Goal: Task Accomplishment & Management: Manage account settings

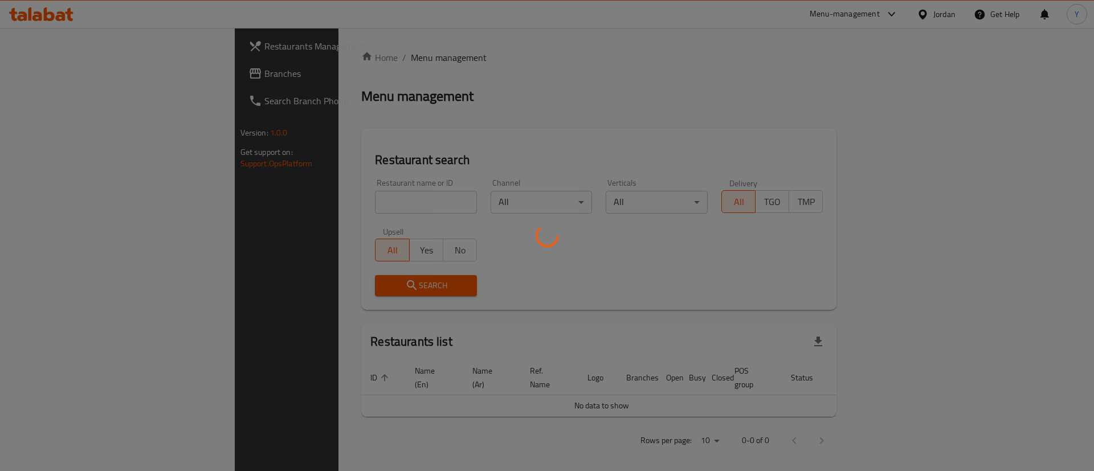
click at [63, 77] on div at bounding box center [547, 235] width 1094 height 471
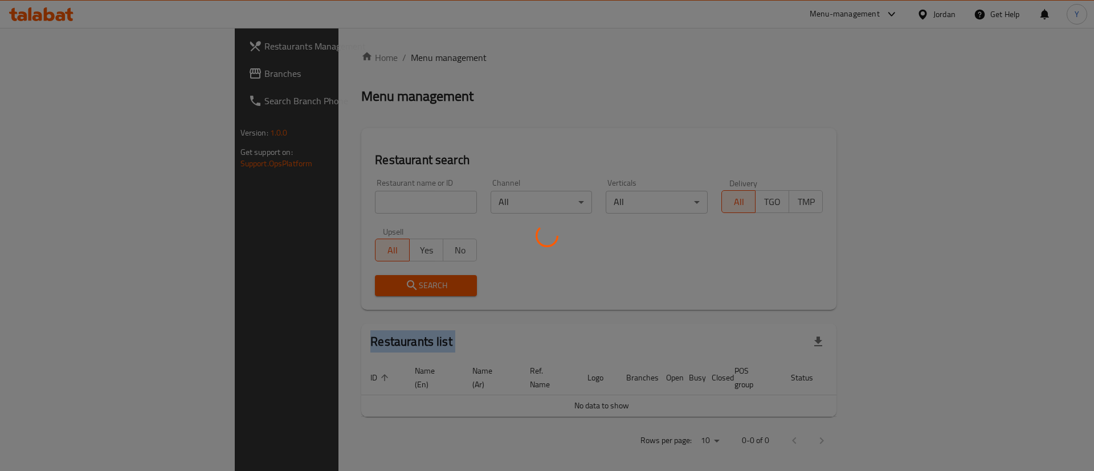
click at [63, 77] on div at bounding box center [547, 235] width 1094 height 471
click at [63, 78] on div at bounding box center [547, 235] width 1094 height 471
click at [63, 79] on div at bounding box center [547, 235] width 1094 height 471
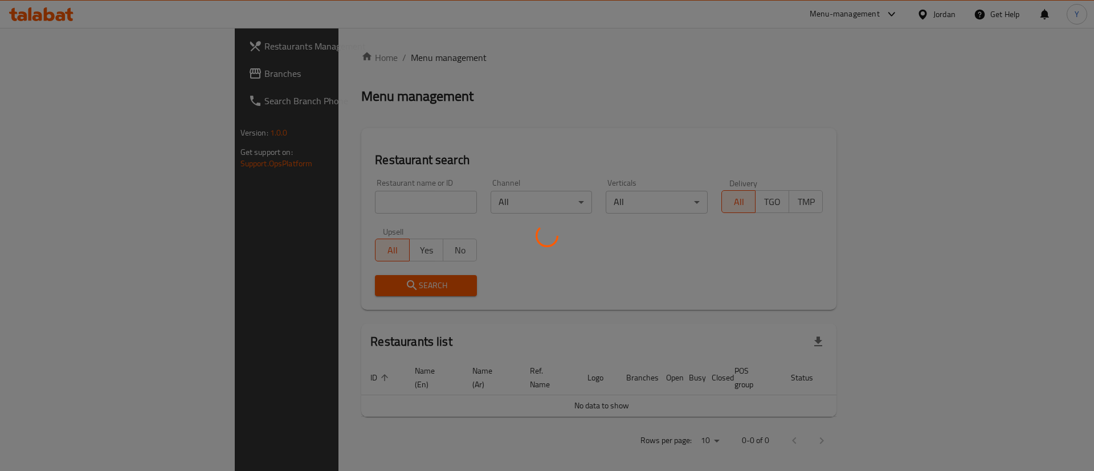
click at [63, 79] on div at bounding box center [547, 235] width 1094 height 471
click at [58, 79] on div at bounding box center [547, 235] width 1094 height 471
click at [34, 67] on div at bounding box center [547, 235] width 1094 height 471
click at [38, 71] on div at bounding box center [547, 235] width 1094 height 471
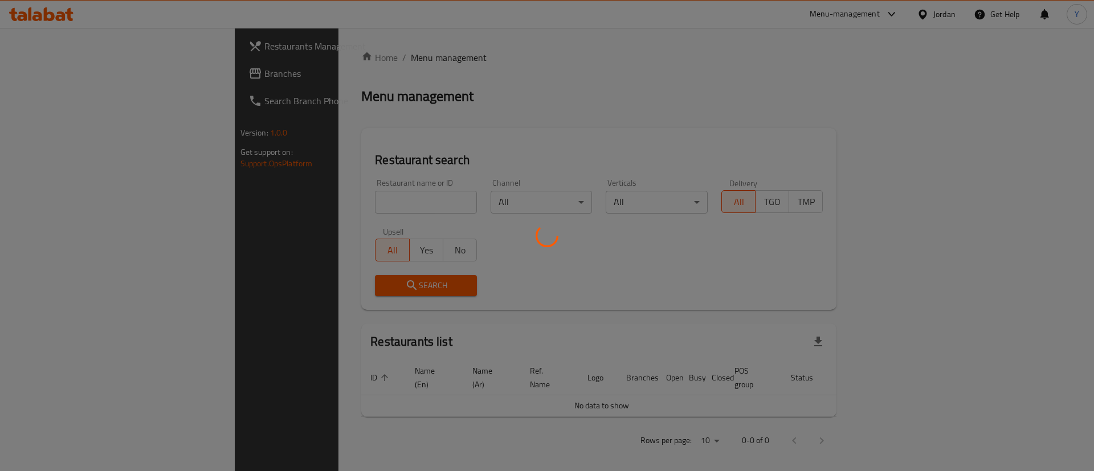
click at [56, 76] on div at bounding box center [547, 235] width 1094 height 471
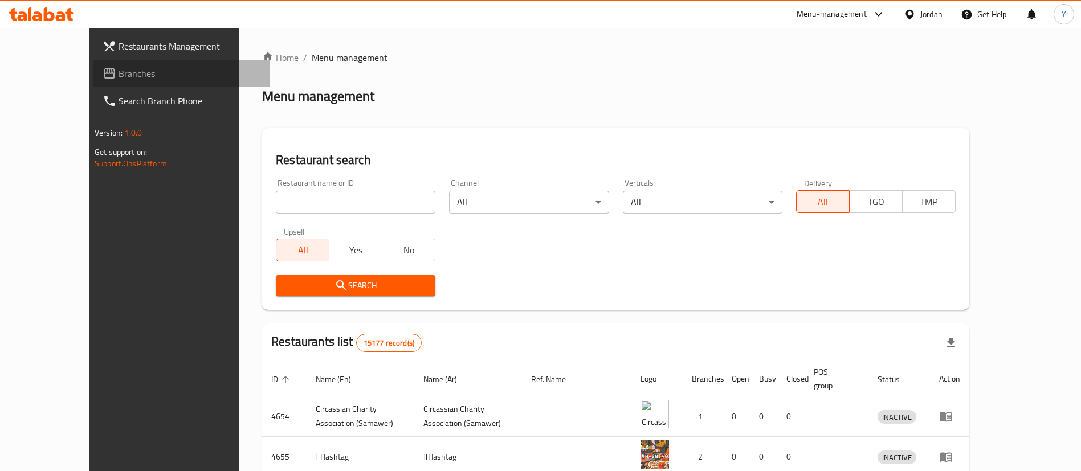
drag, startPoint x: 59, startPoint y: 71, endPoint x: 75, endPoint y: 85, distance: 21.0
click at [118, 71] on span "Branches" at bounding box center [189, 74] width 142 height 14
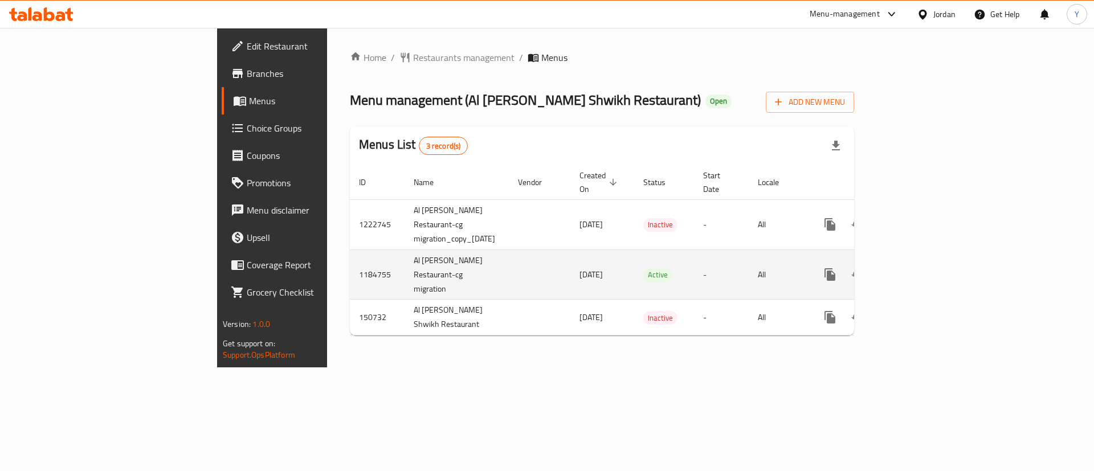
click at [919, 268] on icon "enhanced table" at bounding box center [912, 275] width 14 height 14
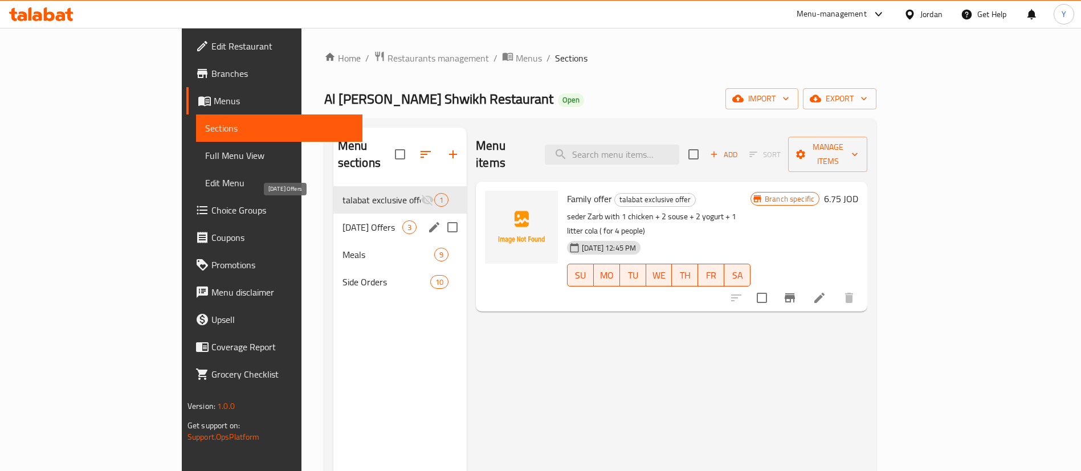
drag, startPoint x: 232, startPoint y: 206, endPoint x: 277, endPoint y: 208, distance: 45.7
click at [342, 220] on span "[DATE] Offers" at bounding box center [372, 227] width 60 height 14
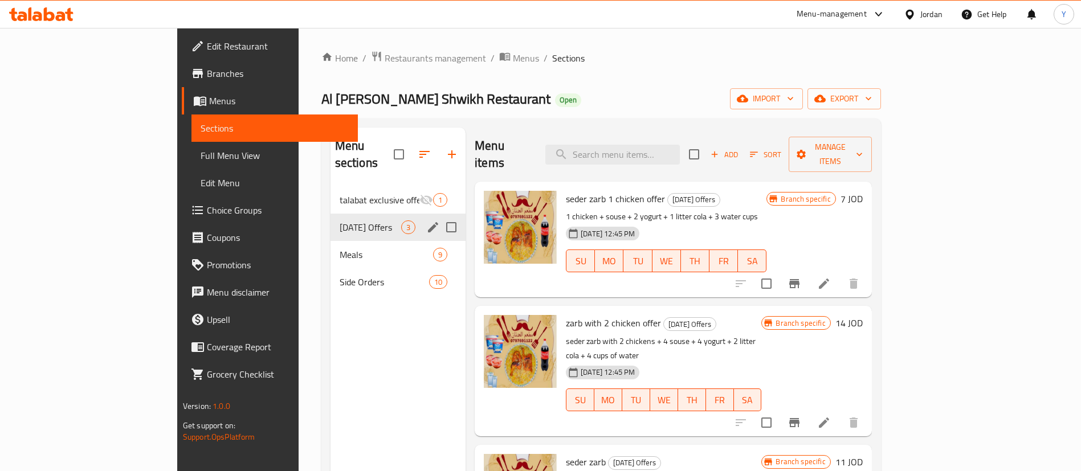
click at [330, 190] on div "talabat exclusive offer 1" at bounding box center [398, 199] width 136 height 27
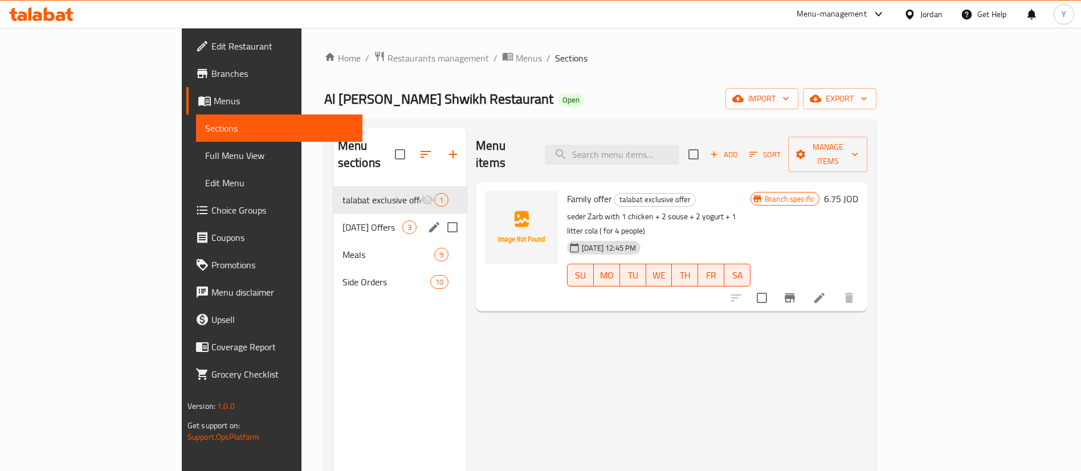
click at [342, 220] on span "[DATE] Offers" at bounding box center [372, 227] width 60 height 14
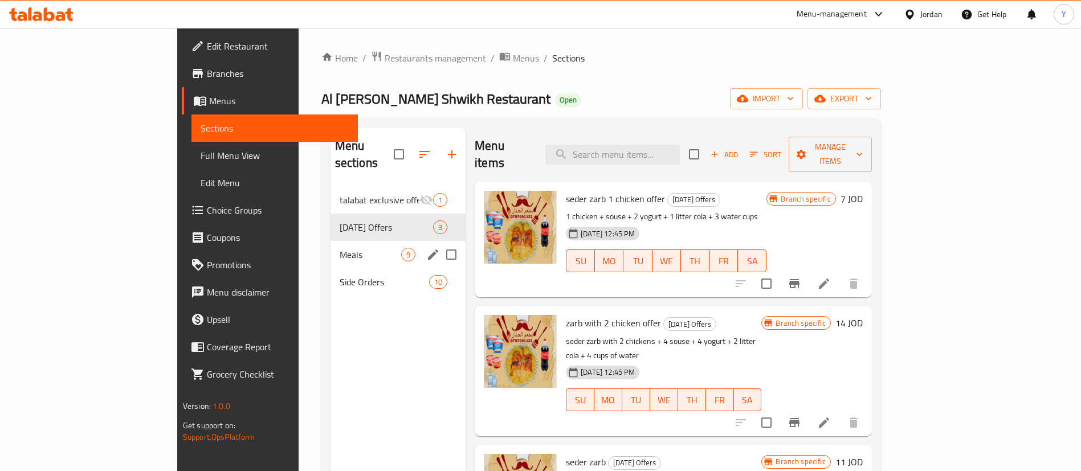
click at [330, 241] on div "Meals 9" at bounding box center [398, 254] width 136 height 27
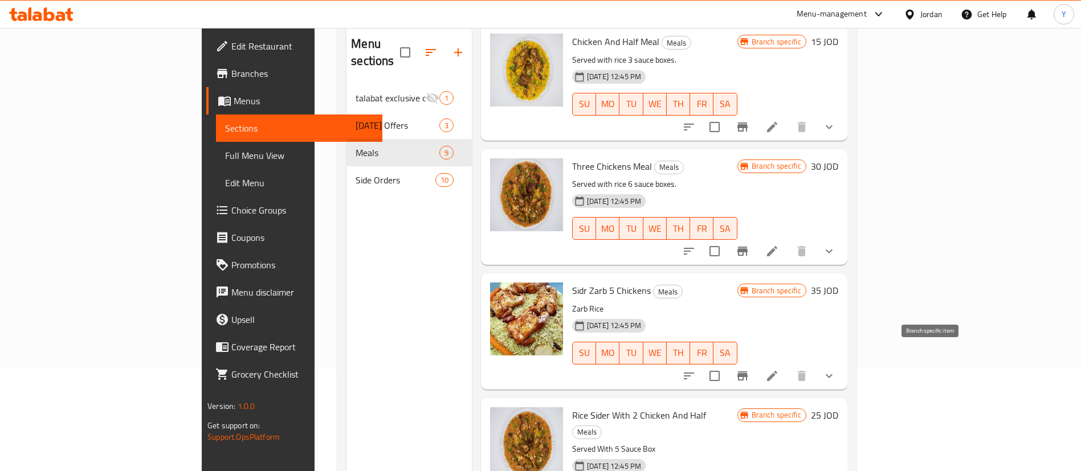
scroll to position [159, 0]
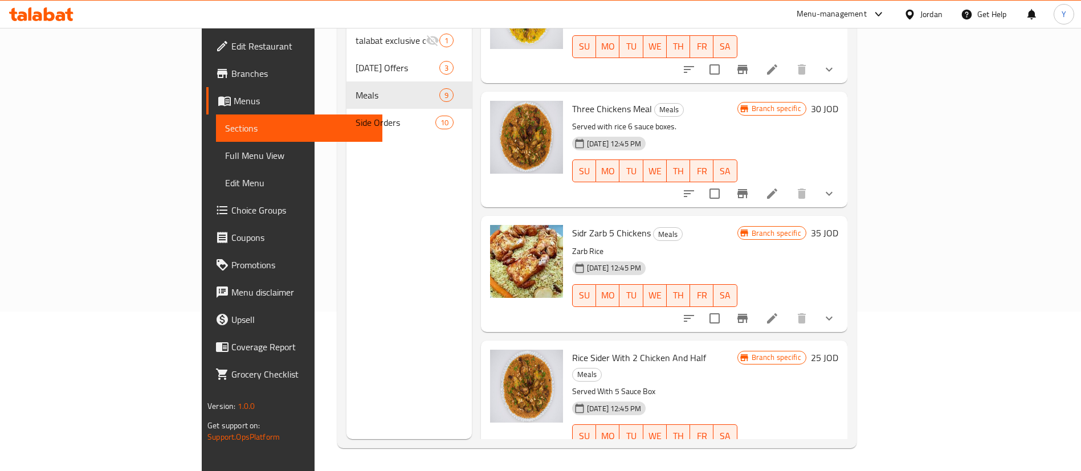
click at [779, 452] on icon at bounding box center [772, 459] width 14 height 14
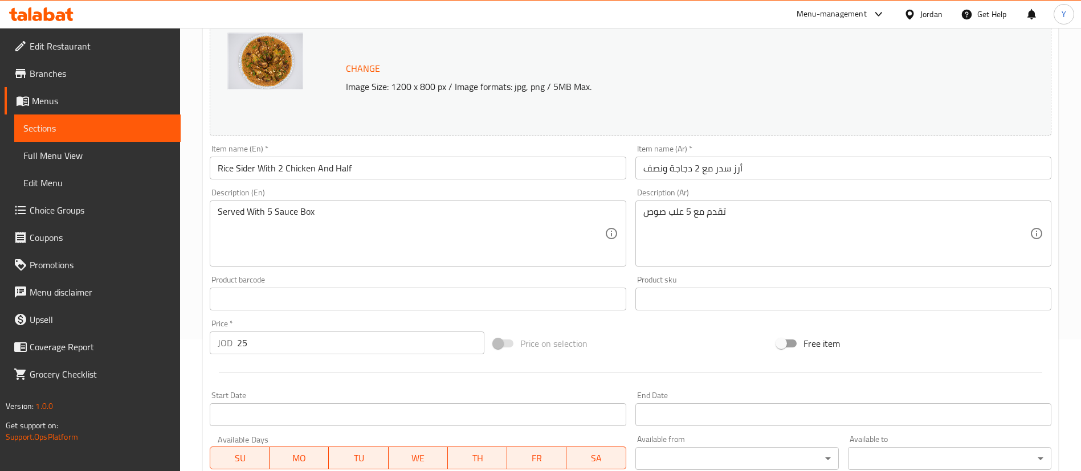
scroll to position [342, 0]
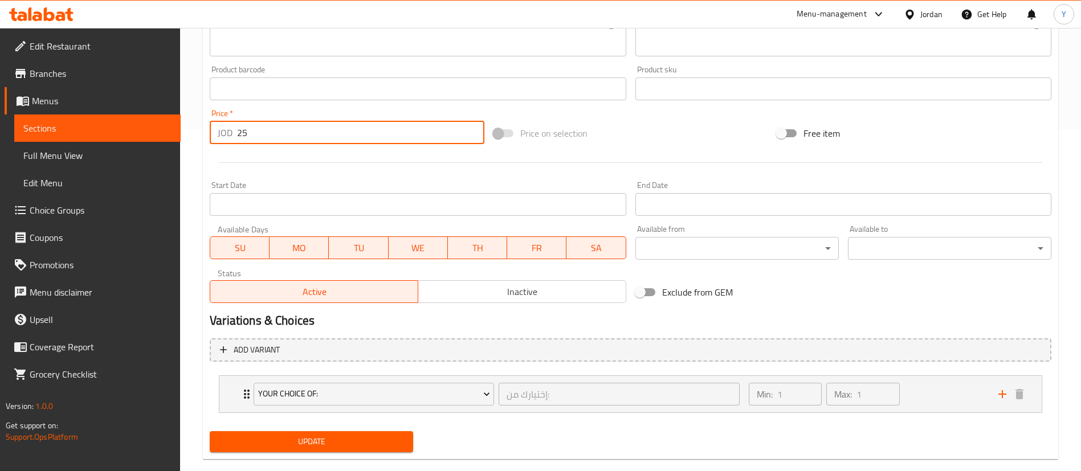
drag, startPoint x: 250, startPoint y: 131, endPoint x: 186, endPoint y: 131, distance: 63.8
click at [185, 130] on div "Home / Restaurants management / Menus / Sections / item / update Update Rice Si…" at bounding box center [630, 88] width 901 height 805
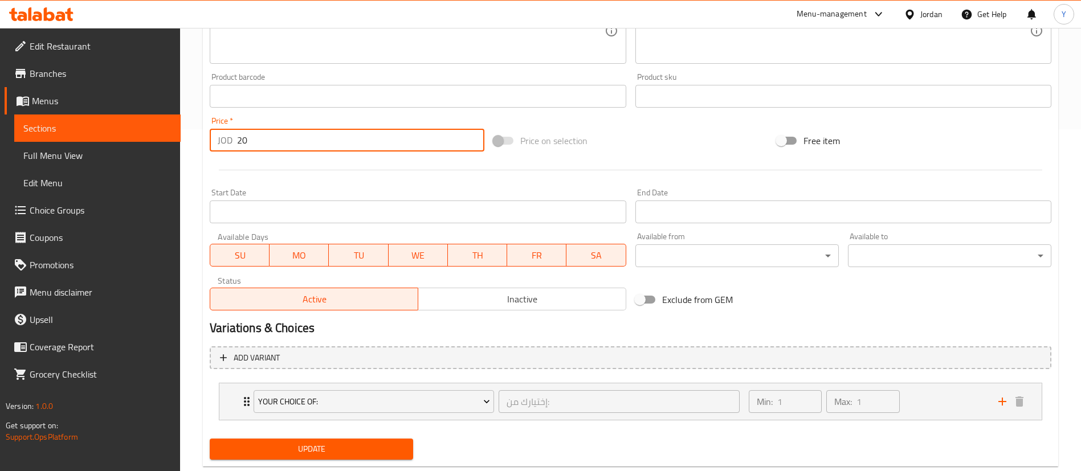
type input "20"
click at [324, 447] on span "Update" at bounding box center [311, 449] width 185 height 14
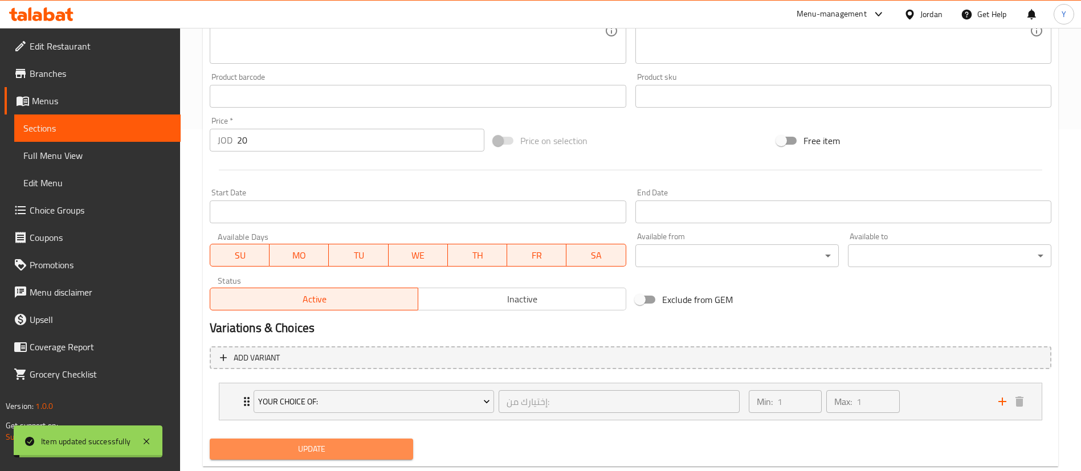
click at [324, 449] on span "Update" at bounding box center [311, 449] width 185 height 14
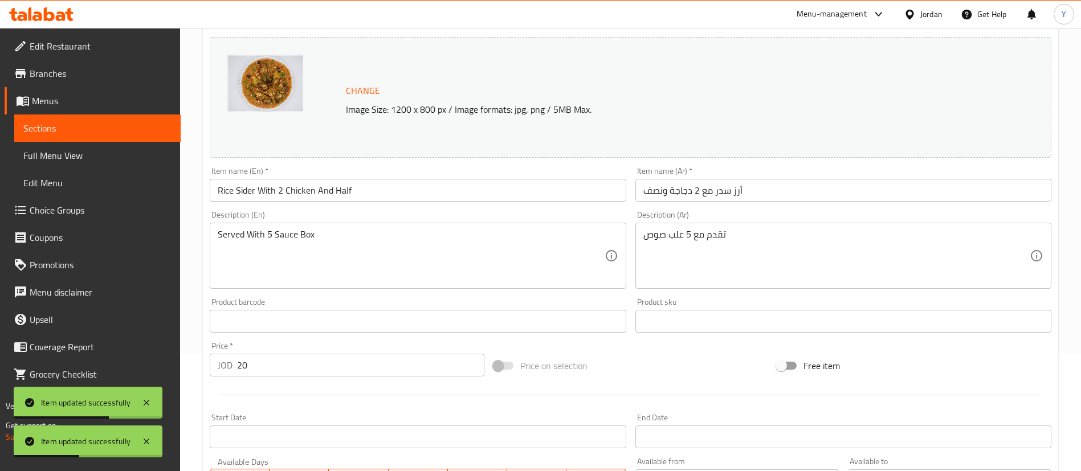
scroll to position [369, 0]
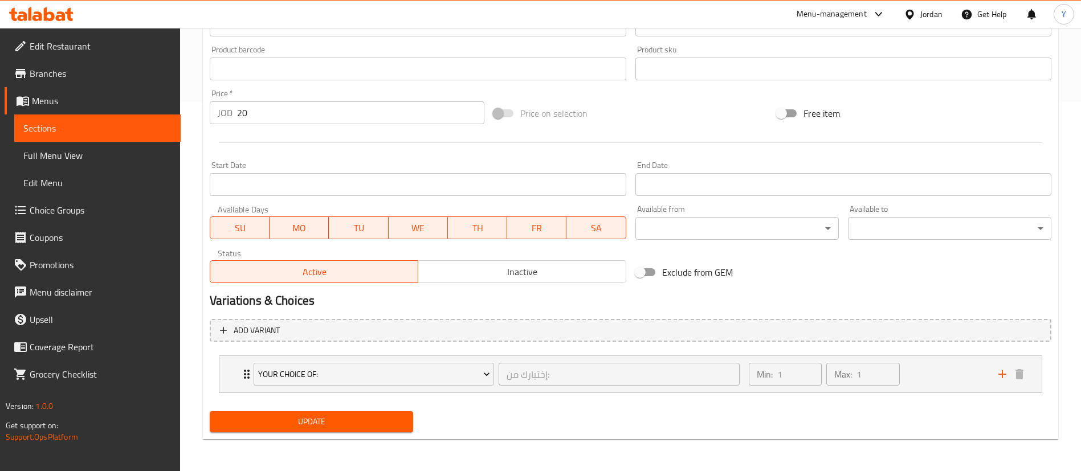
click at [75, 126] on span "Sections" at bounding box center [97, 128] width 148 height 14
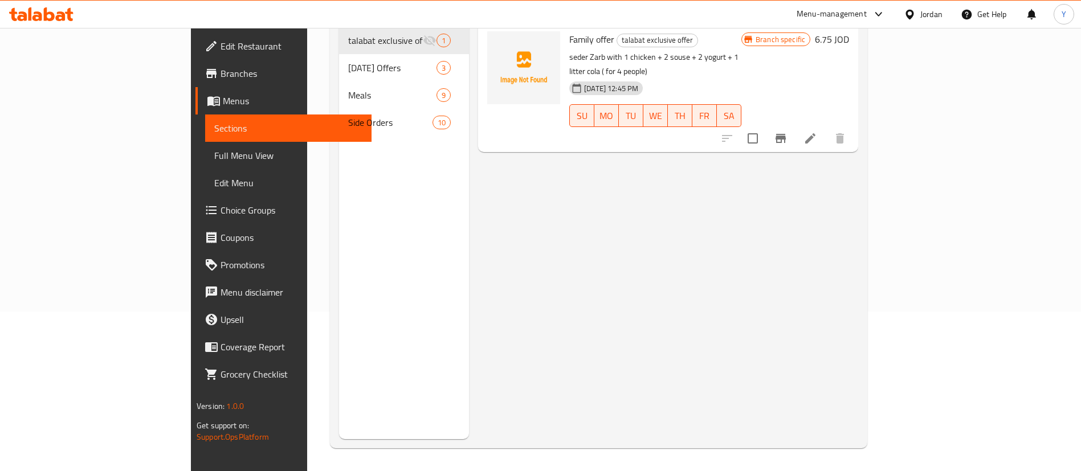
scroll to position [159, 0]
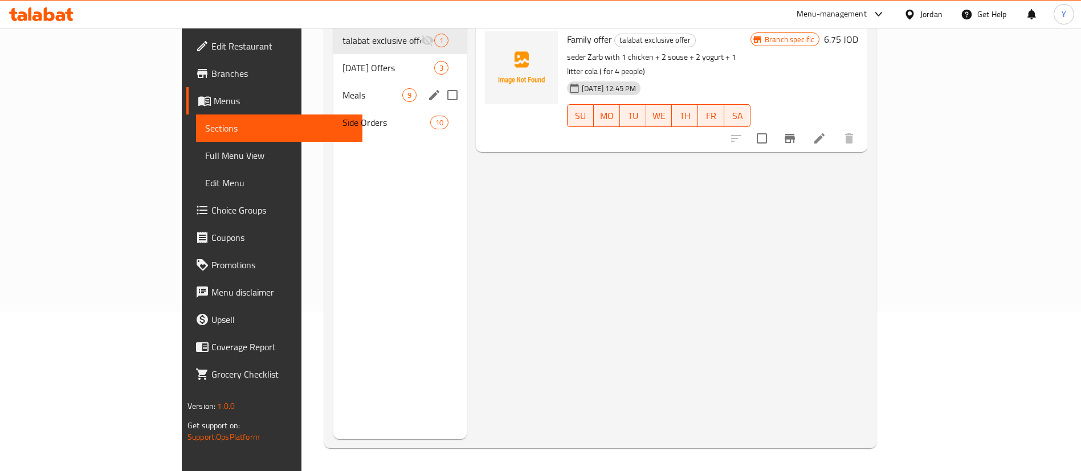
click at [342, 88] on span "Meals" at bounding box center [372, 95] width 60 height 14
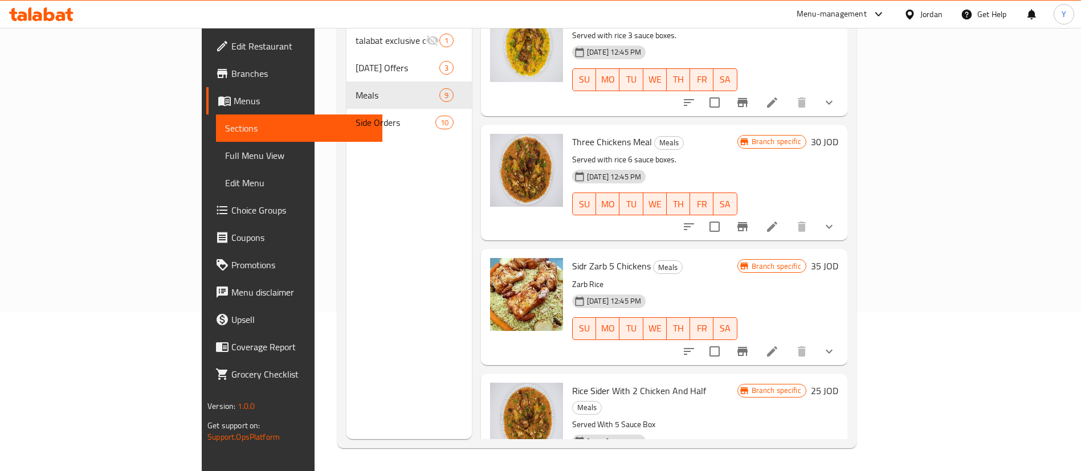
scroll to position [677, 0]
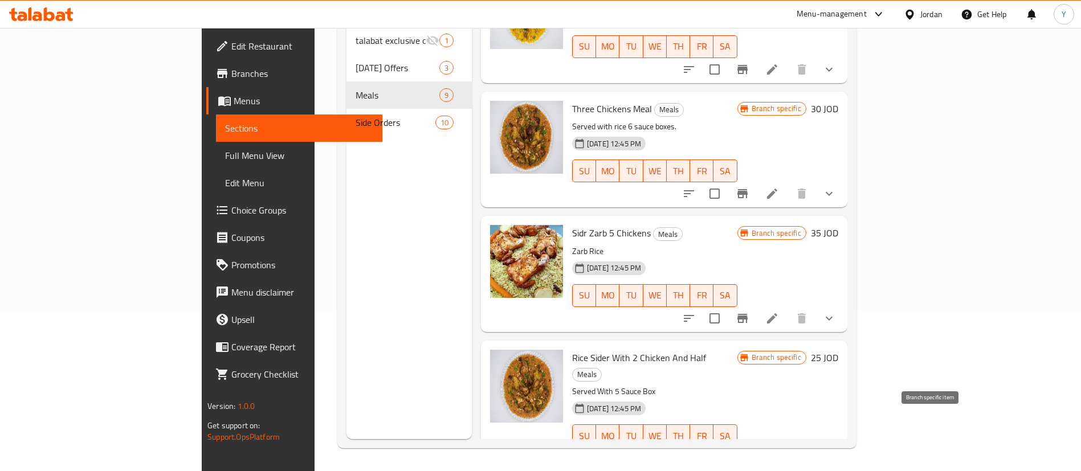
click at [749, 452] on icon "Branch-specific-item" at bounding box center [742, 459] width 14 height 14
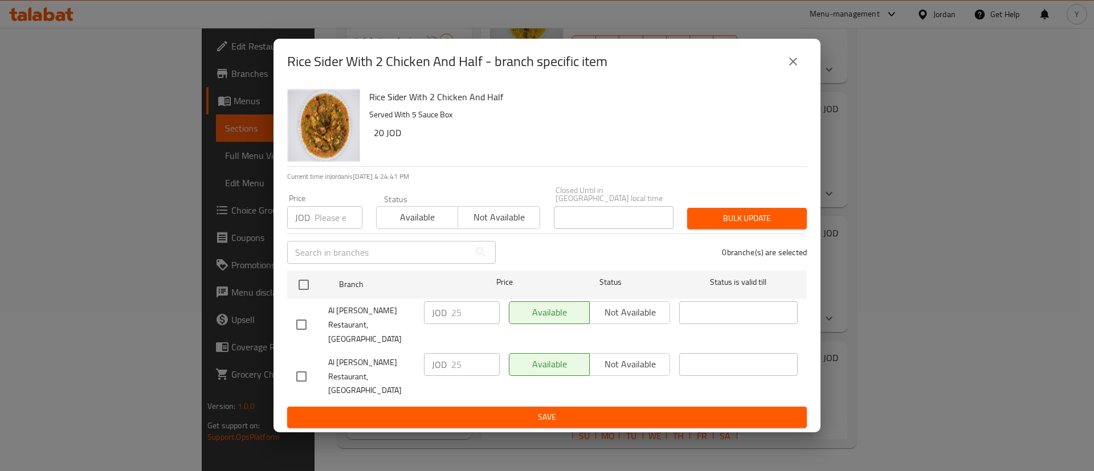
click at [307, 328] on input "checkbox" at bounding box center [301, 325] width 24 height 24
checkbox input "true"
drag, startPoint x: 470, startPoint y: 323, endPoint x: 417, endPoint y: 318, distance: 53.2
click at [417, 318] on div "Al Adnan Al Shwikh Restaurant, Al Manarah JOD 25 ​ Available Not available ​" at bounding box center [547, 325] width 510 height 56
type input "20"
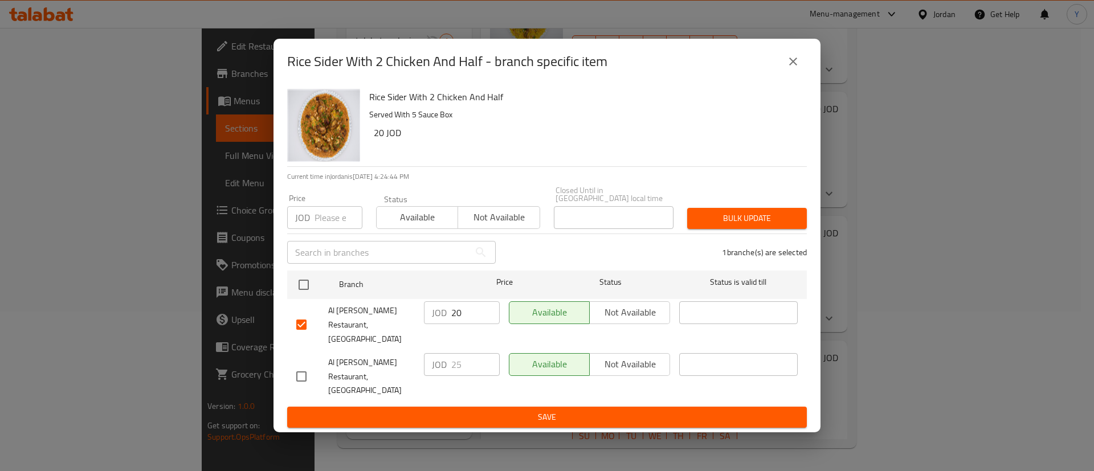
click at [300, 366] on input "checkbox" at bounding box center [301, 377] width 24 height 24
checkbox input "true"
drag, startPoint x: 468, startPoint y: 362, endPoint x: 402, endPoint y: 363, distance: 65.5
click at [402, 363] on div "Al Adnan Al Shwikh Restaurant, Al Herafeyeh JOD 25 ​ Available Not available ​" at bounding box center [547, 377] width 510 height 56
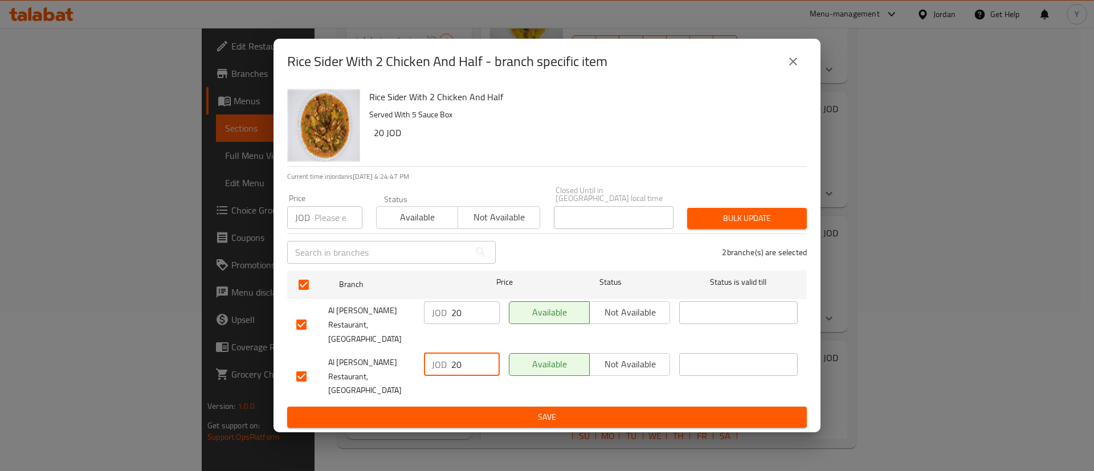
type input "20"
click at [497, 410] on span "Save" at bounding box center [546, 417] width 501 height 14
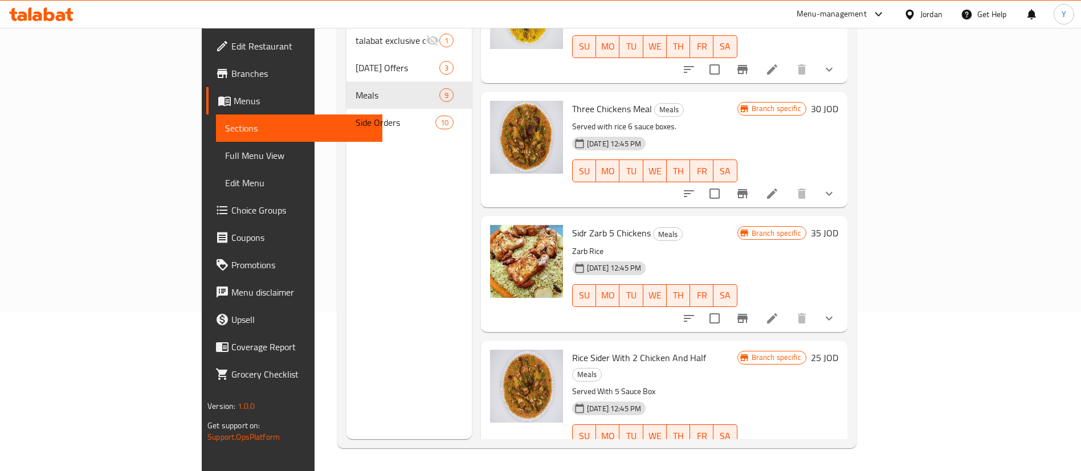
click at [788, 448] on li at bounding box center [772, 458] width 32 height 21
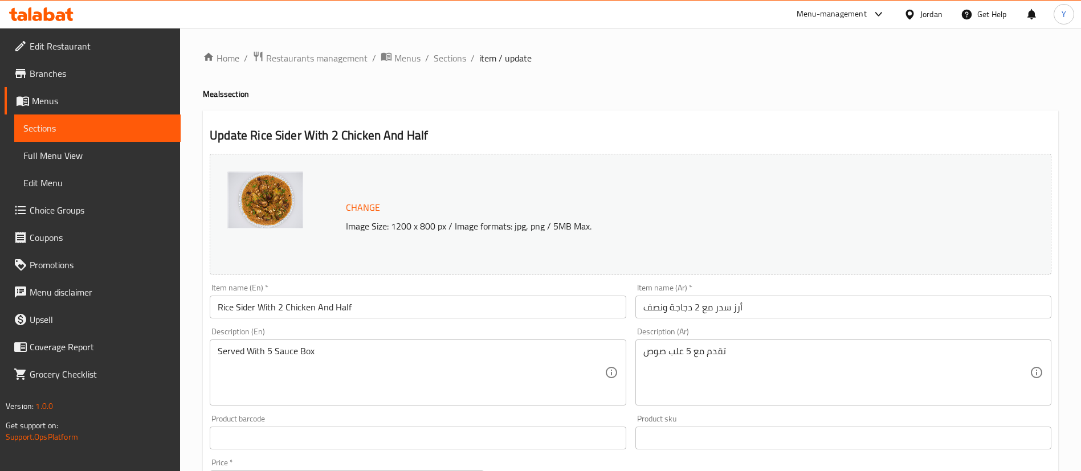
click at [139, 133] on span "Sections" at bounding box center [97, 128] width 148 height 14
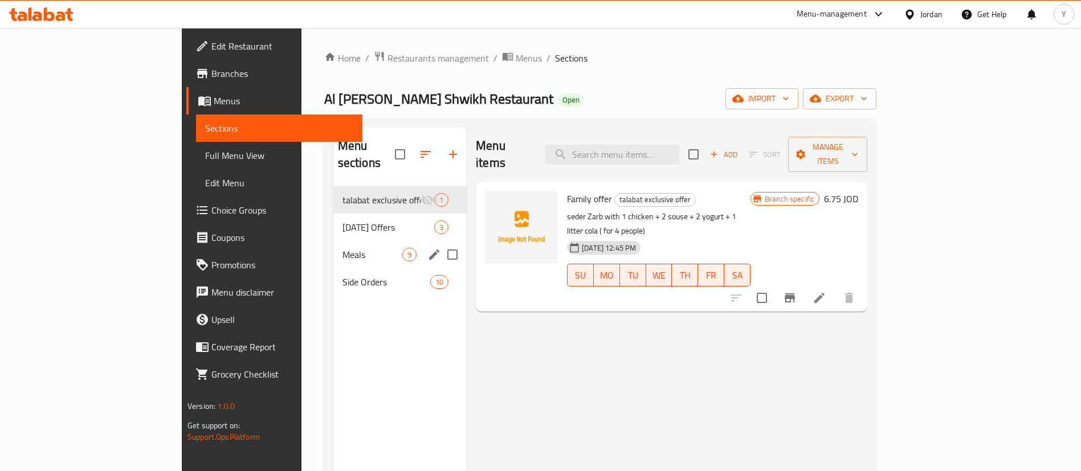
click at [342, 248] on span "Meals" at bounding box center [372, 255] width 60 height 14
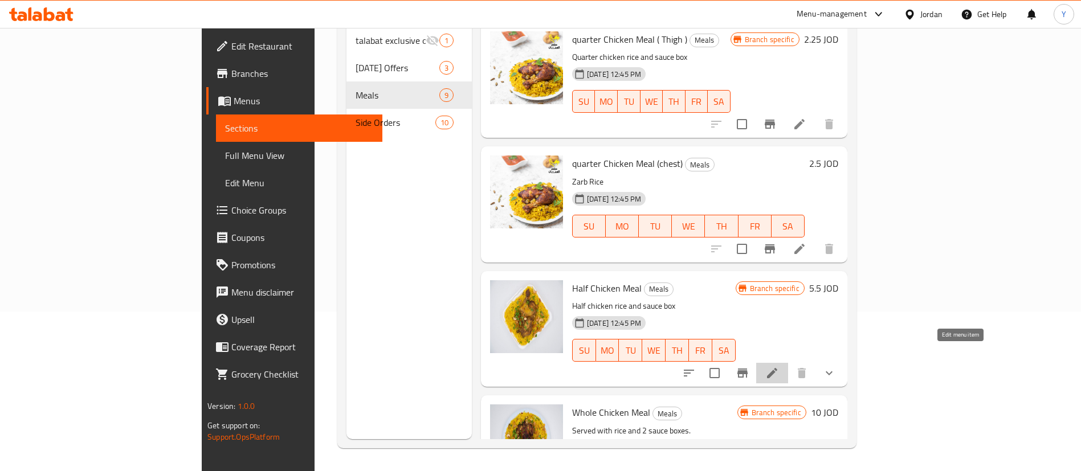
click at [779, 366] on icon at bounding box center [772, 373] width 14 height 14
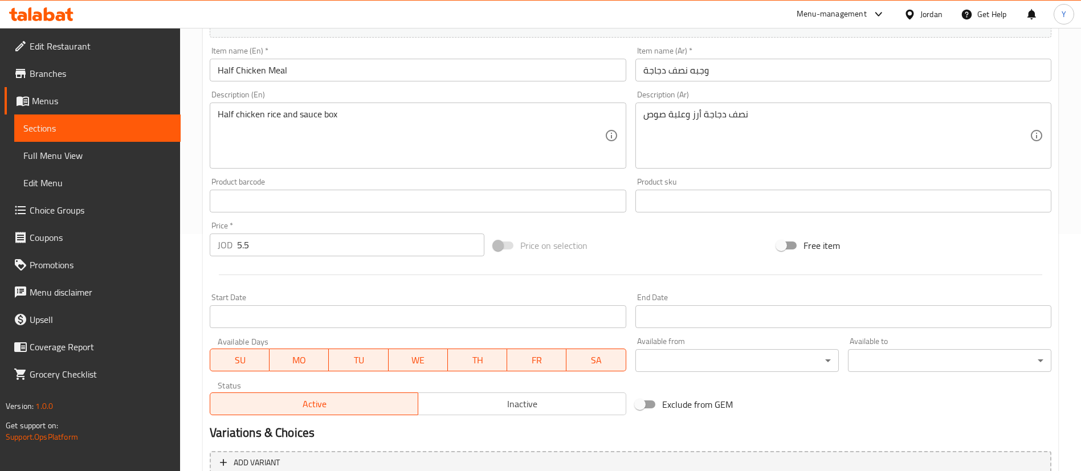
scroll to position [369, 0]
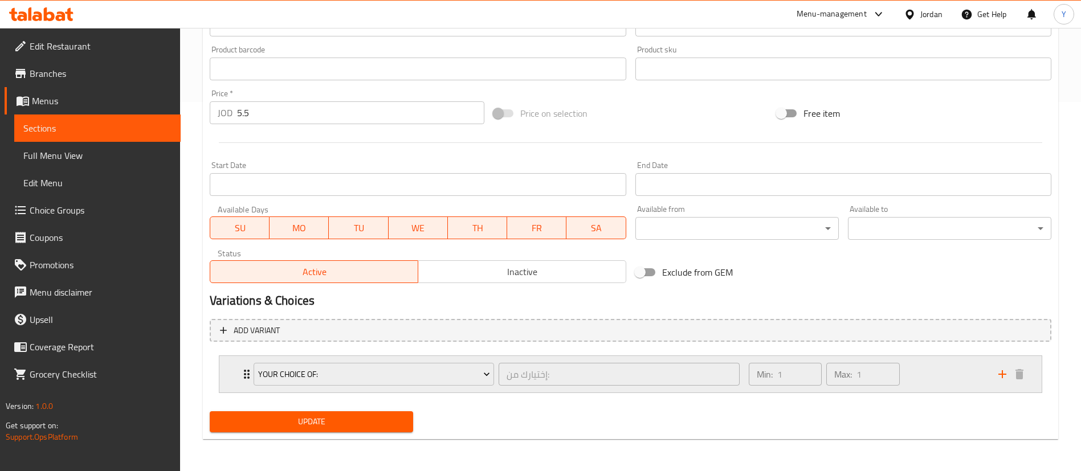
click at [918, 383] on div "Min: 1 ​ Max: 1 ​" at bounding box center [866, 374] width 249 height 36
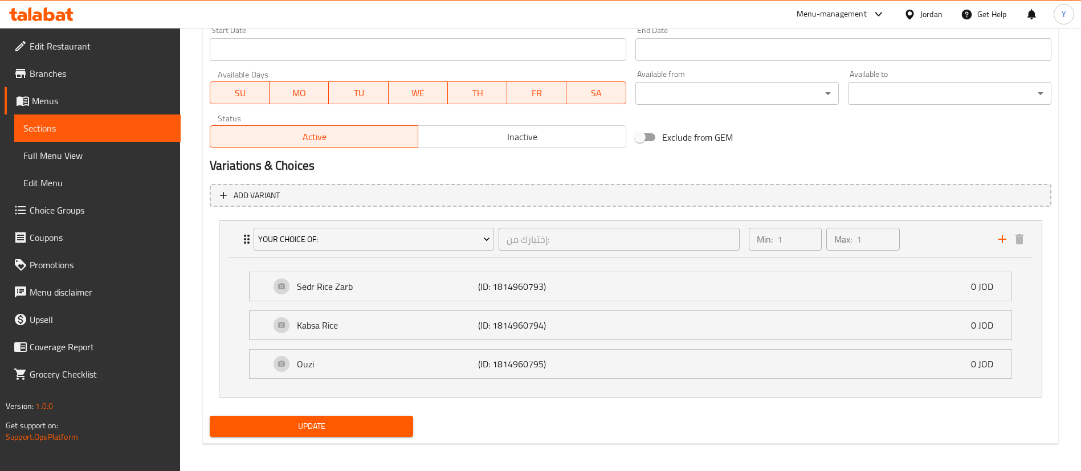
scroll to position [509, 0]
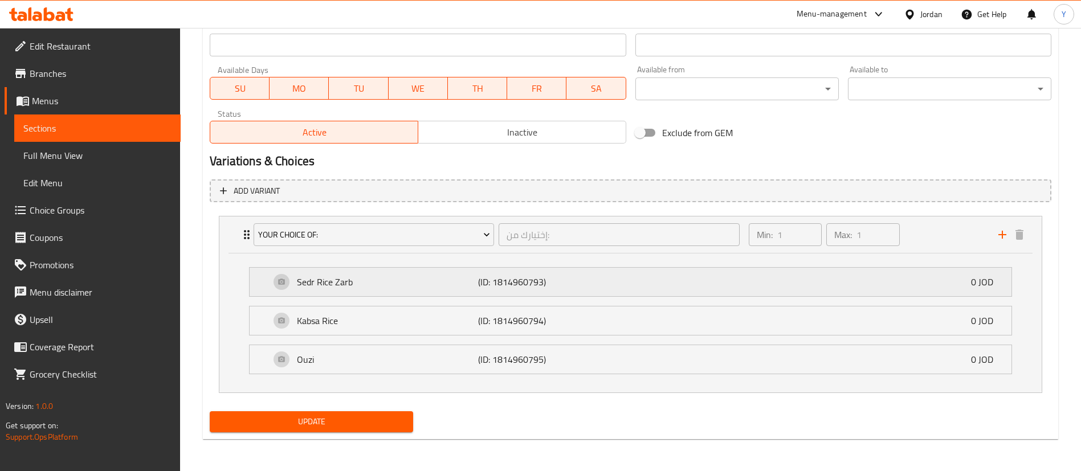
click at [338, 287] on p "Sedr Rice Zarb" at bounding box center [387, 282] width 181 height 14
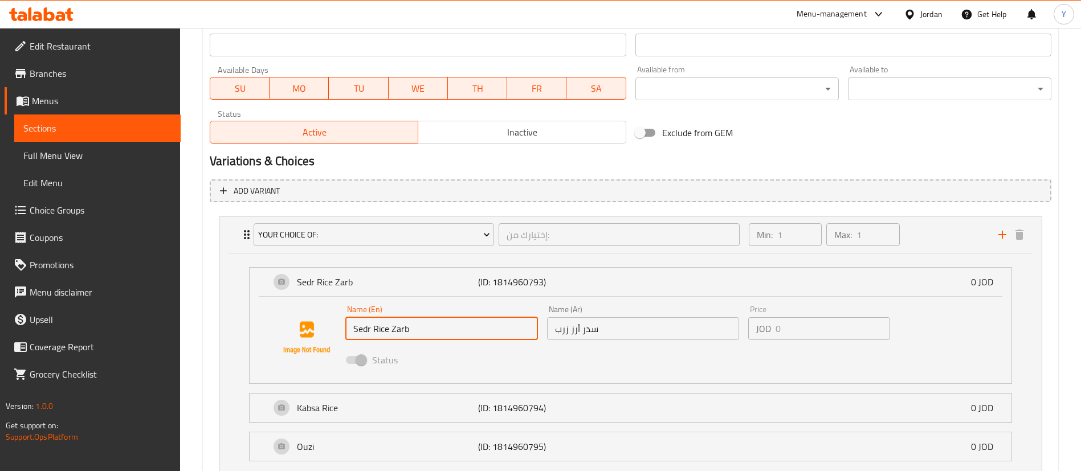
drag, startPoint x: 371, startPoint y: 328, endPoint x: 243, endPoint y: 337, distance: 128.5
click at [243, 337] on li "Sedr Rice Zarb (ID: 1814960793) 0 JOD Name (En) Sedr Rice Zarb Name (En) Name (…" at bounding box center [630, 326] width 781 height 126
click at [88, 135] on link "Sections" at bounding box center [97, 127] width 166 height 27
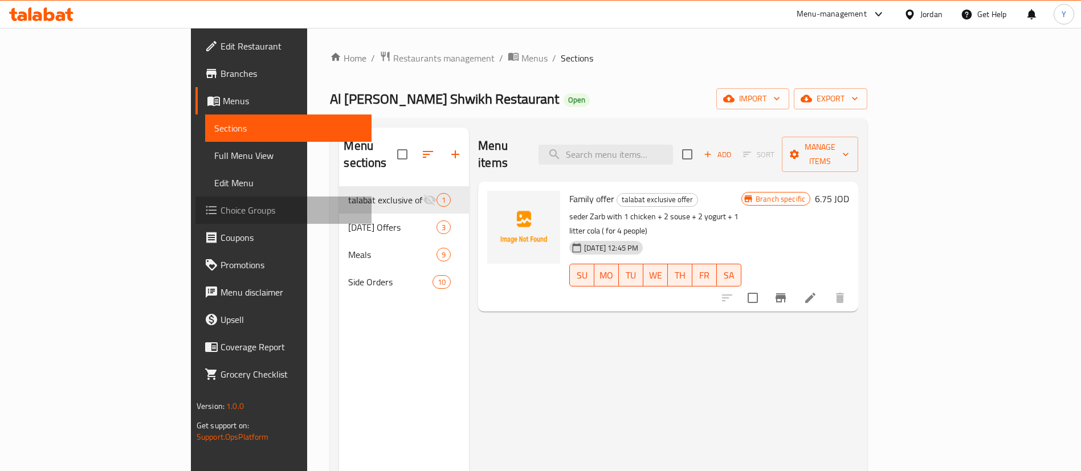
click at [220, 212] on span "Choice Groups" at bounding box center [291, 210] width 142 height 14
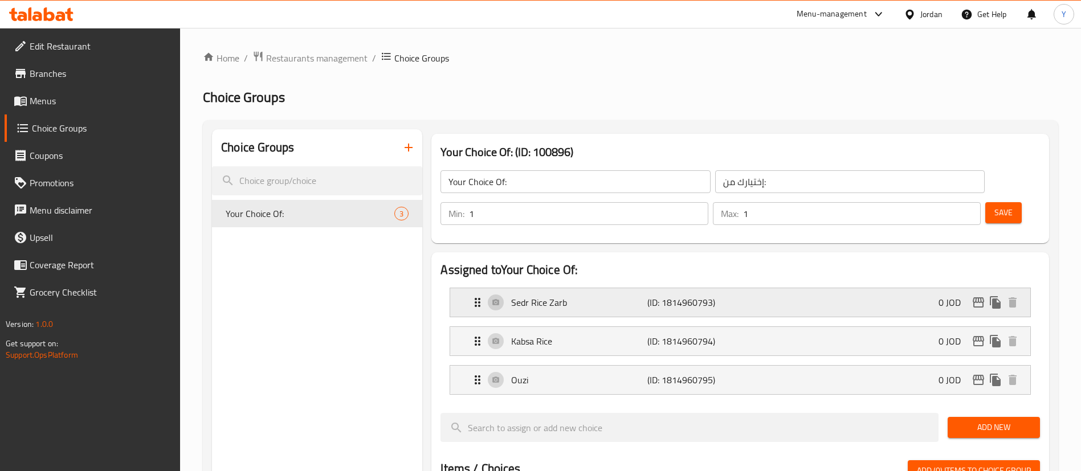
click at [571, 296] on p "Sedr Rice Zarb" at bounding box center [579, 303] width 136 height 14
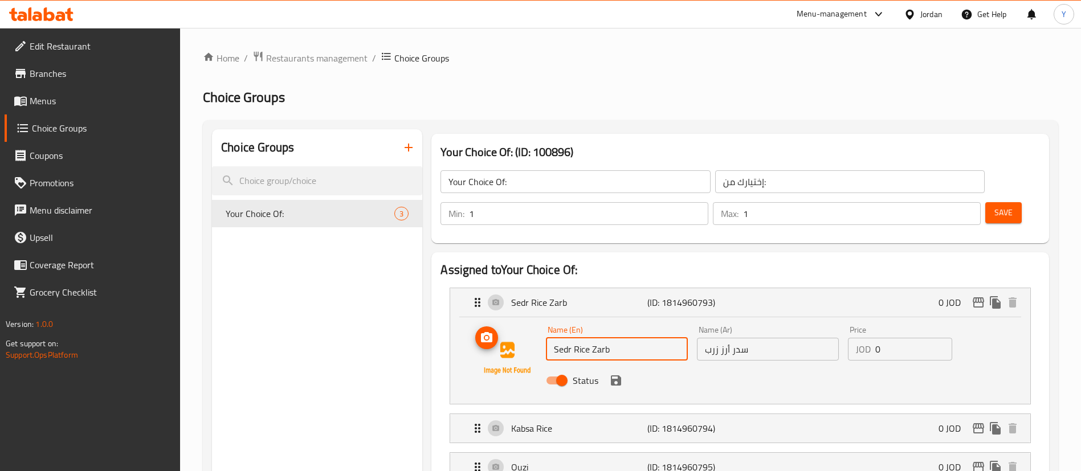
drag, startPoint x: 570, startPoint y: 324, endPoint x: 491, endPoint y: 319, distance: 78.7
click at [491, 320] on div "Name (En) Sedr Rice Zarb Name (En) Name (Ar) سدر أرز زرب Name (Ar) Price JOD 0 …" at bounding box center [739, 358] width 543 height 77
click at [568, 338] on input "Sedr Rice Zarb" at bounding box center [617, 349] width 142 height 23
drag, startPoint x: 571, startPoint y: 317, endPoint x: 515, endPoint y: 317, distance: 56.4
click at [515, 320] on div "Name (En) Sedr Rice Zarb Name (En) Name (Ar) سدر أرز زرب Name (Ar) Price JOD 0 …" at bounding box center [739, 358] width 543 height 77
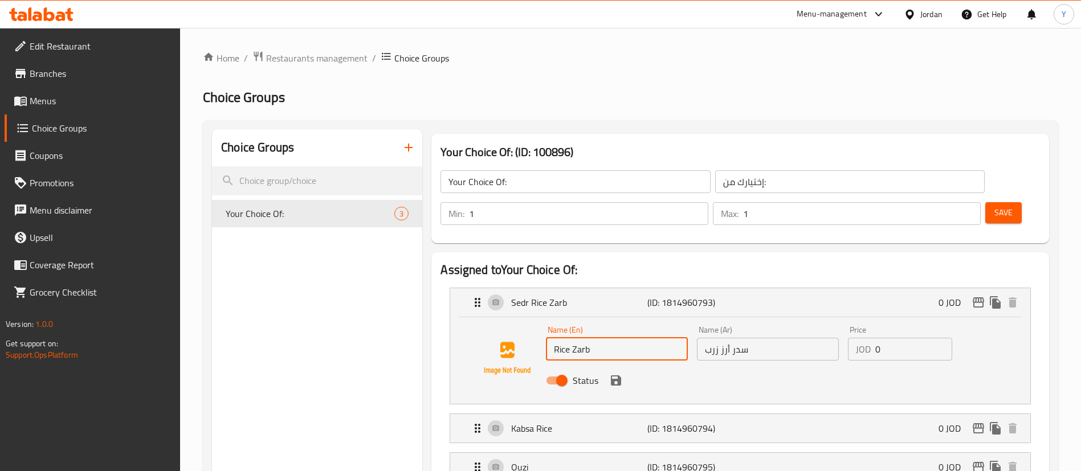
click at [627, 338] on input "Rice Zarb" at bounding box center [617, 349] width 142 height 23
type input "Rice Zarb Meal"
click at [773, 338] on input "سدر أرز زرب" at bounding box center [768, 349] width 142 height 23
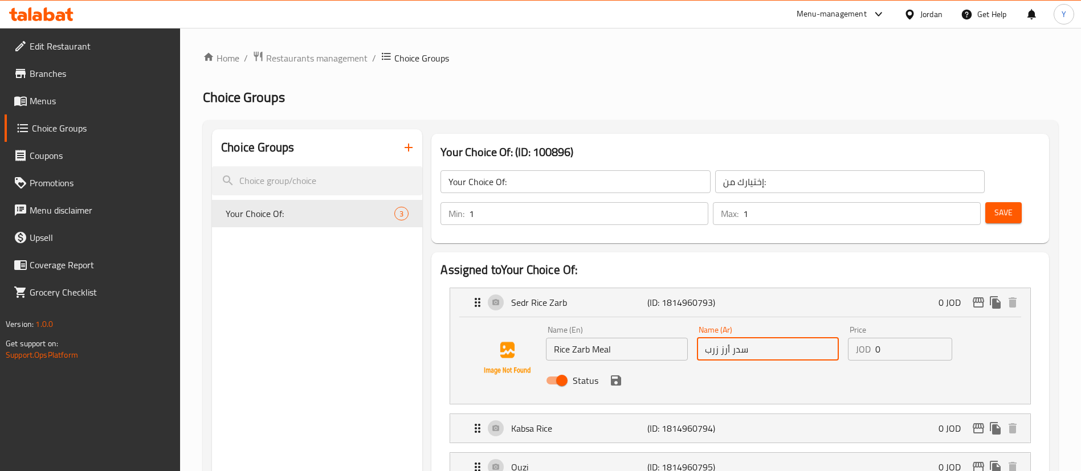
drag, startPoint x: 733, startPoint y: 320, endPoint x: 770, endPoint y: 320, distance: 37.6
click at [770, 338] on input "سدر أرز زرب" at bounding box center [768, 349] width 142 height 23
drag, startPoint x: 732, startPoint y: 318, endPoint x: 759, endPoint y: 320, distance: 27.4
click at [759, 338] on input "ر أرز زرب" at bounding box center [768, 349] width 142 height 23
click at [774, 365] on div "Status" at bounding box center [767, 380] width 453 height 31
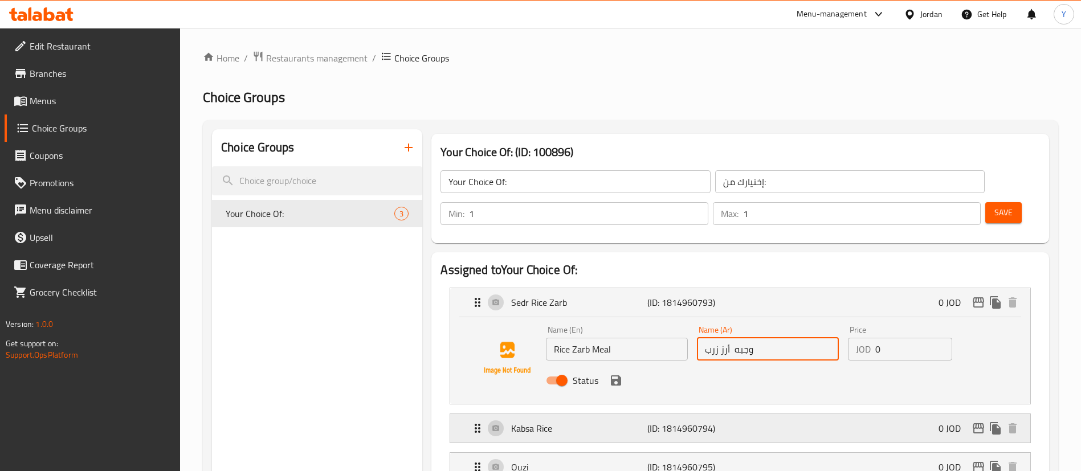
click at [575, 422] on p "Kabsa Rice" at bounding box center [579, 429] width 136 height 14
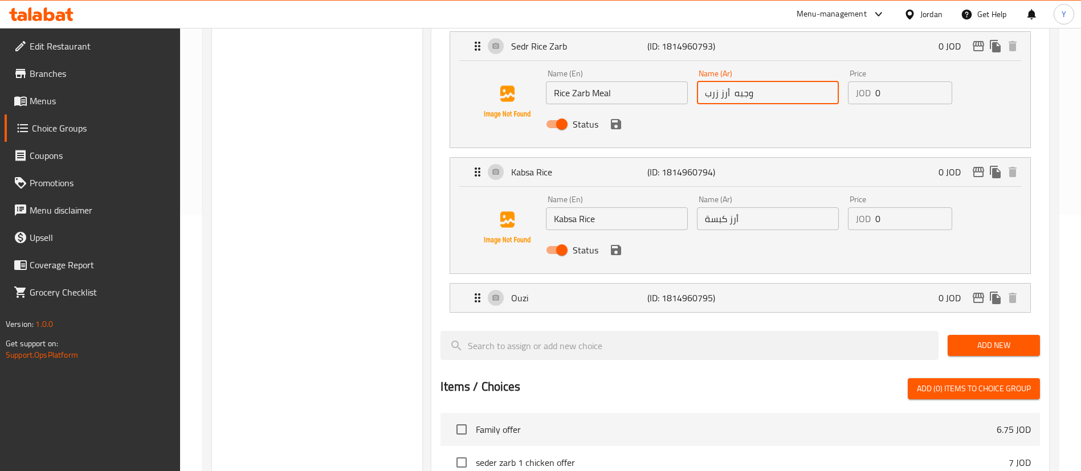
type input "وجبه أرز زرب"
click at [793, 207] on input "أرز كبسة" at bounding box center [768, 218] width 142 height 23
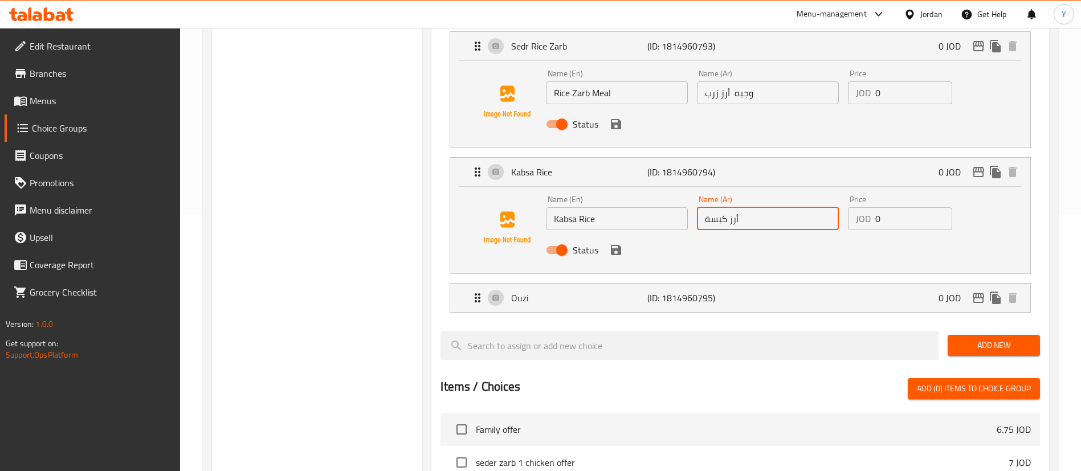
click at [703, 207] on input "أرز كبسة" at bounding box center [768, 218] width 142 height 23
type input "وجبه أرز كبسة"
click at [566, 207] on input "Kabsa Rice" at bounding box center [617, 218] width 142 height 23
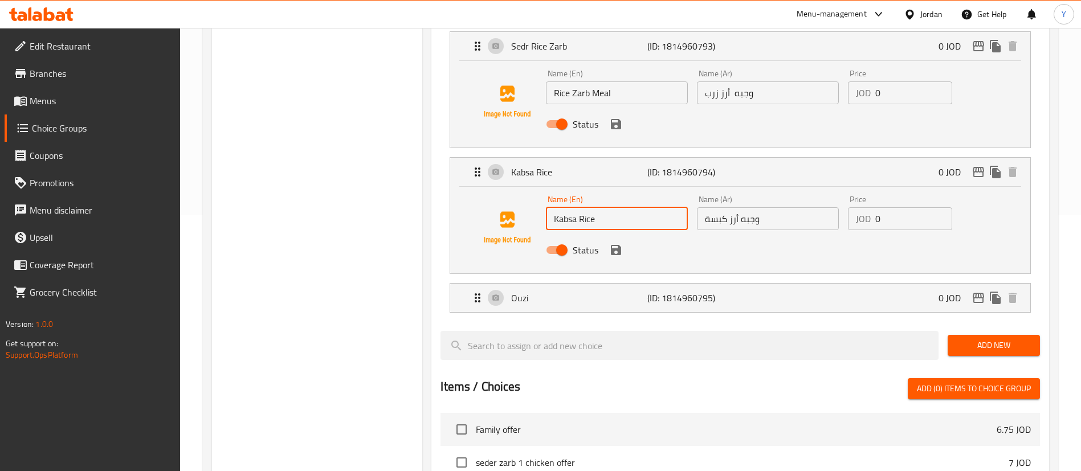
click at [606, 207] on input "Kabsa Rice" at bounding box center [617, 218] width 142 height 23
click at [617, 119] on icon "save" at bounding box center [616, 124] width 10 height 10
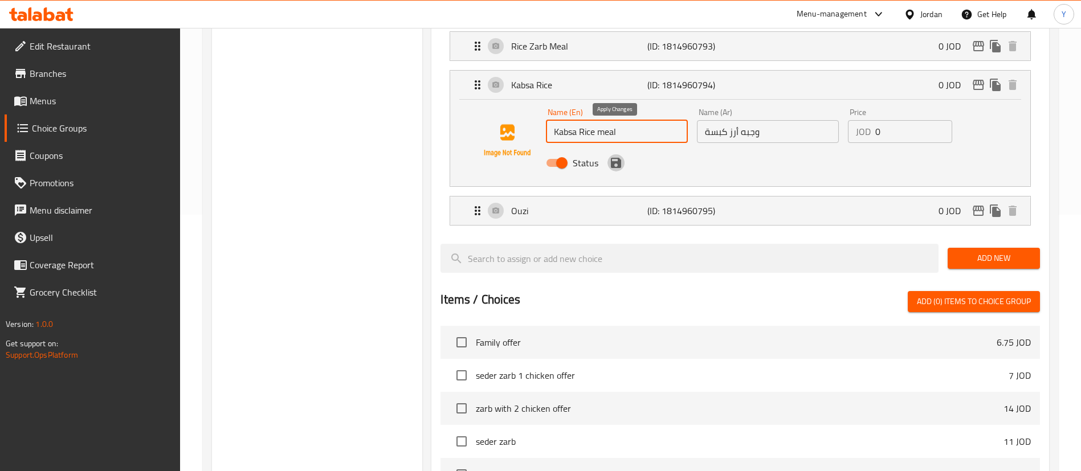
click at [614, 156] on icon "save" at bounding box center [616, 163] width 14 height 14
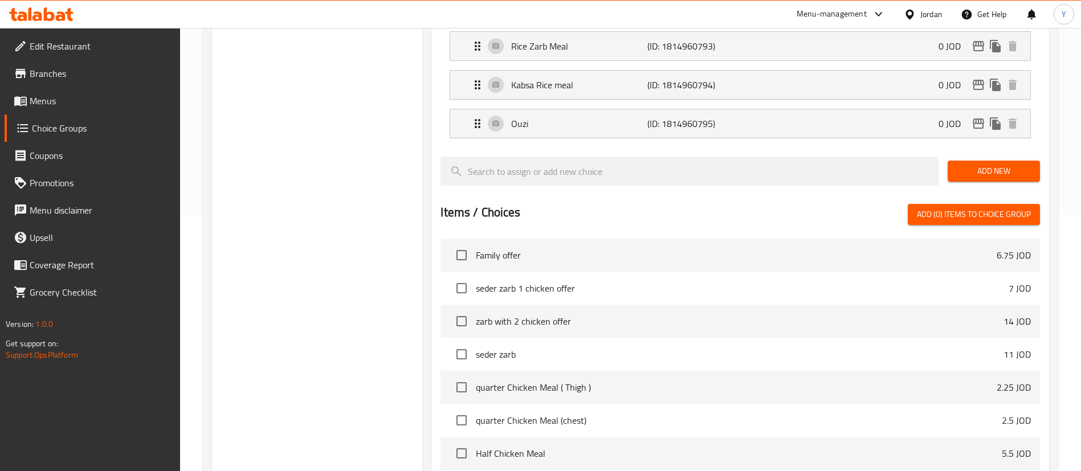
type input "Kabsa Rice meal"
click at [683, 117] on p "(ID: 1814960795)" at bounding box center [692, 124] width 91 height 14
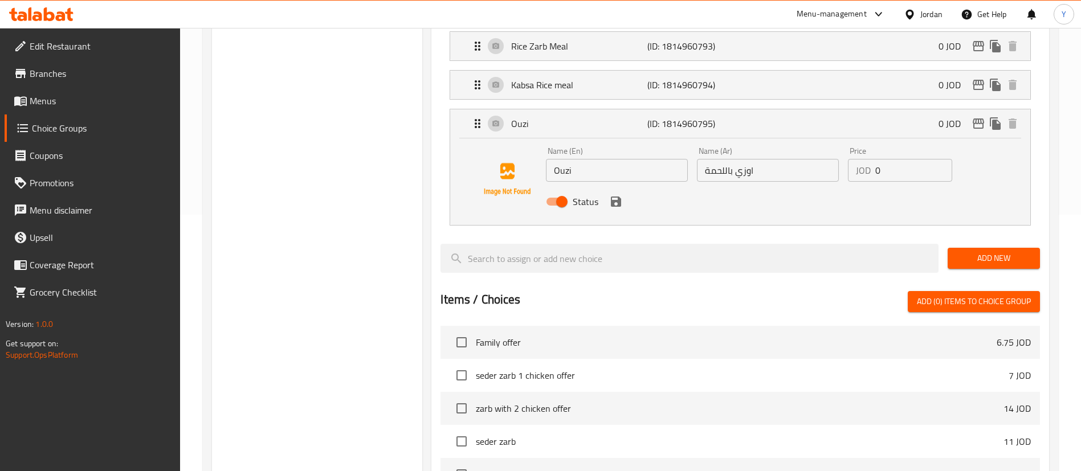
click at [599, 186] on div "Status" at bounding box center [767, 201] width 453 height 31
click at [604, 159] on input "Ouzi" at bounding box center [617, 170] width 142 height 23
type input "Ouzi meal"
click at [706, 159] on input "اوزي باللحمة" at bounding box center [768, 170] width 142 height 23
click at [617, 197] on icon "save" at bounding box center [616, 202] width 10 height 10
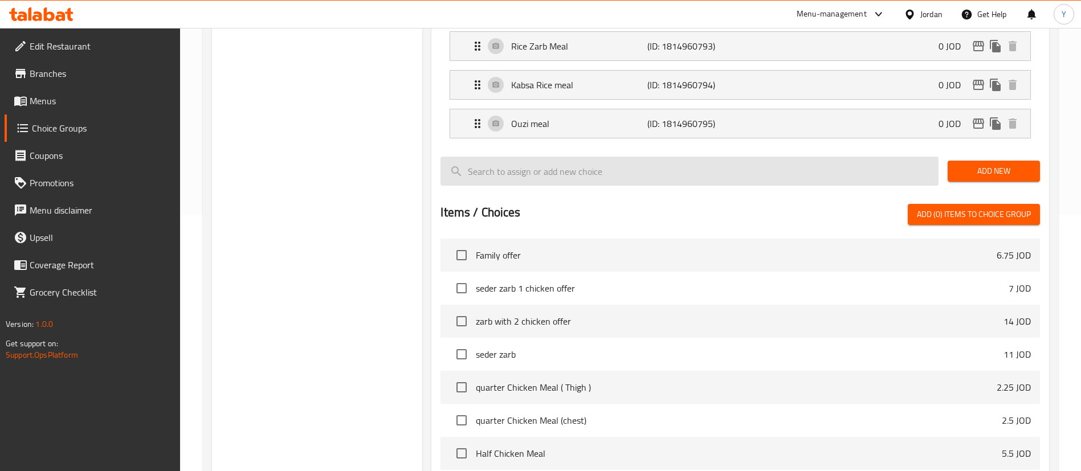
type input "وجبه اوزي باللحمة"
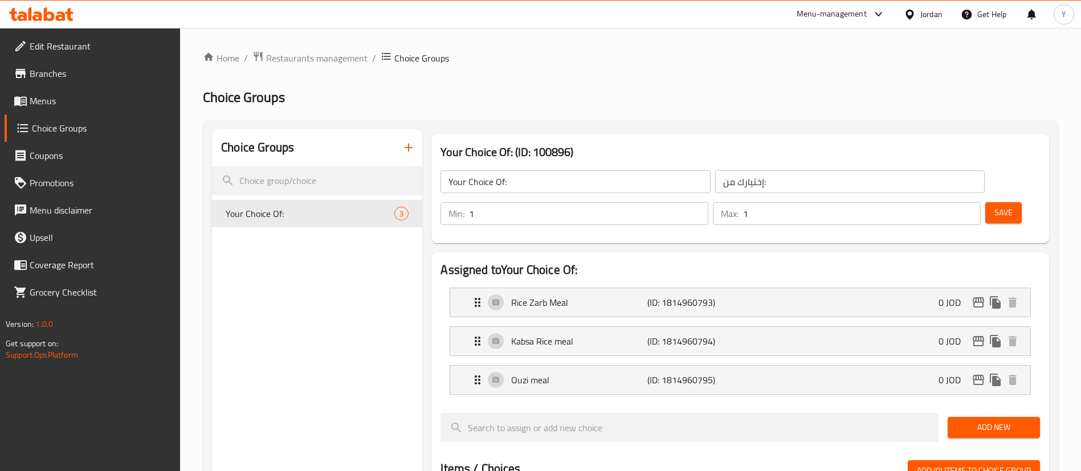
click at [994, 206] on span "Save" at bounding box center [1003, 213] width 18 height 14
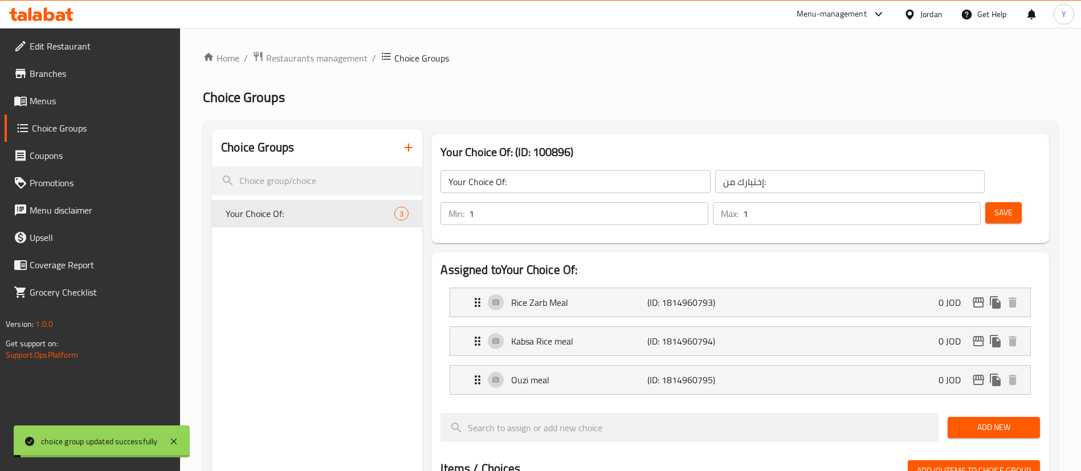
click at [994, 206] on span "Save" at bounding box center [1003, 213] width 18 height 14
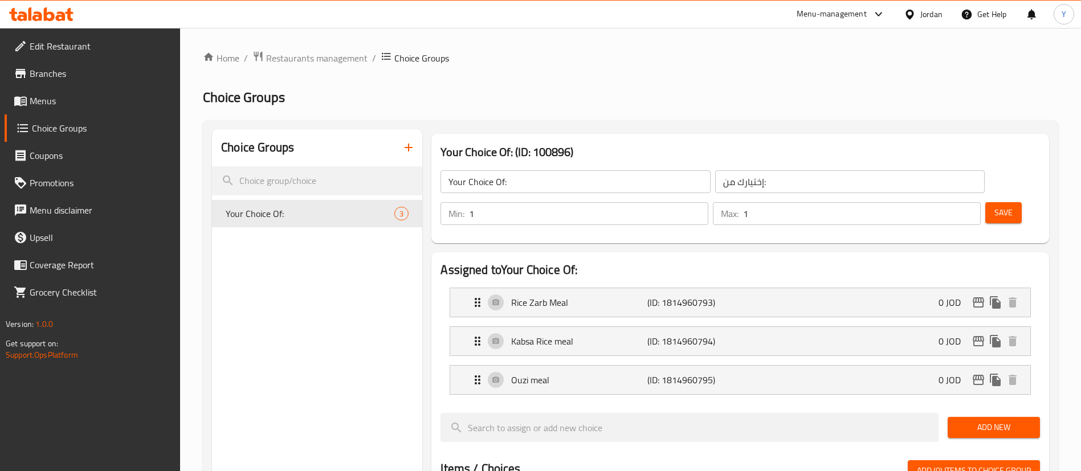
click at [994, 206] on span "Save" at bounding box center [1003, 213] width 18 height 14
click at [72, 110] on link "Menus" at bounding box center [93, 100] width 176 height 27
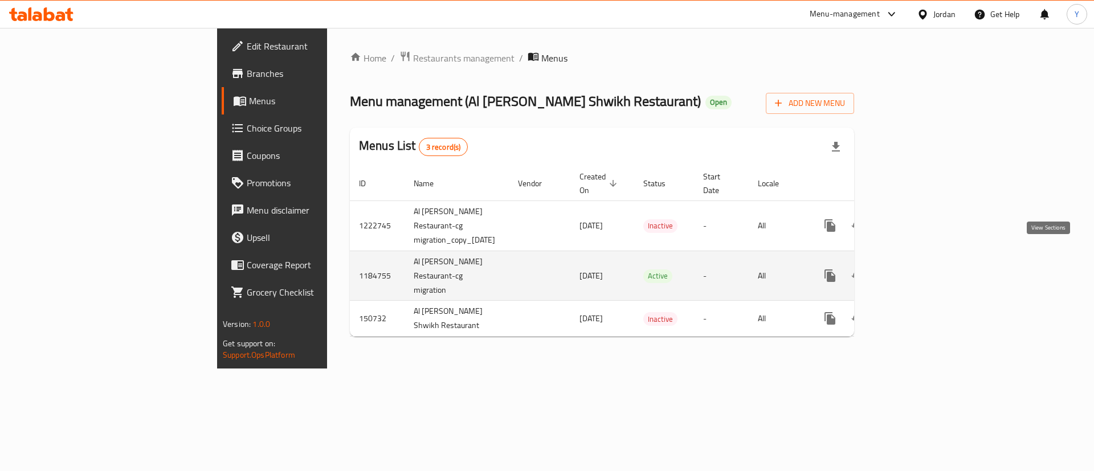
click at [919, 269] on icon "enhanced table" at bounding box center [912, 276] width 14 height 14
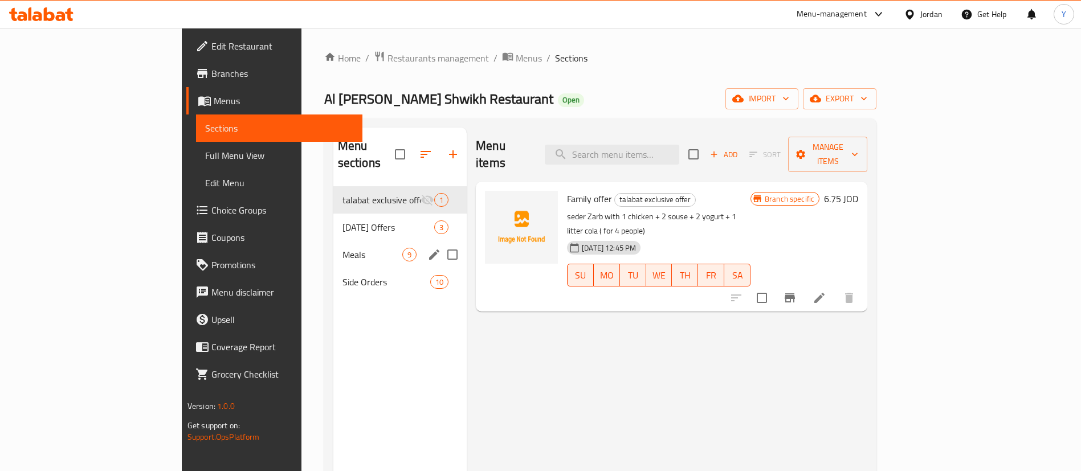
click at [333, 241] on div "Meals 9" at bounding box center [399, 254] width 133 height 27
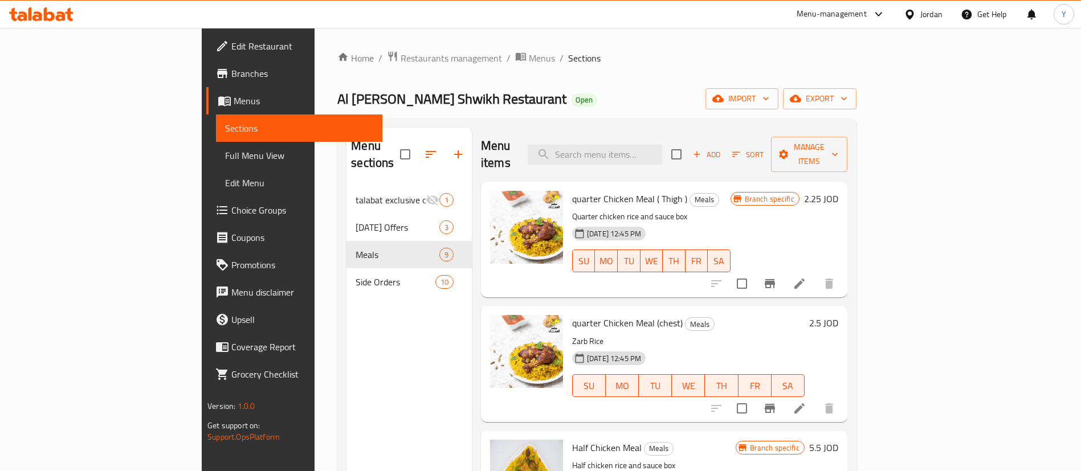
click at [216, 116] on link "Sections" at bounding box center [299, 127] width 166 height 27
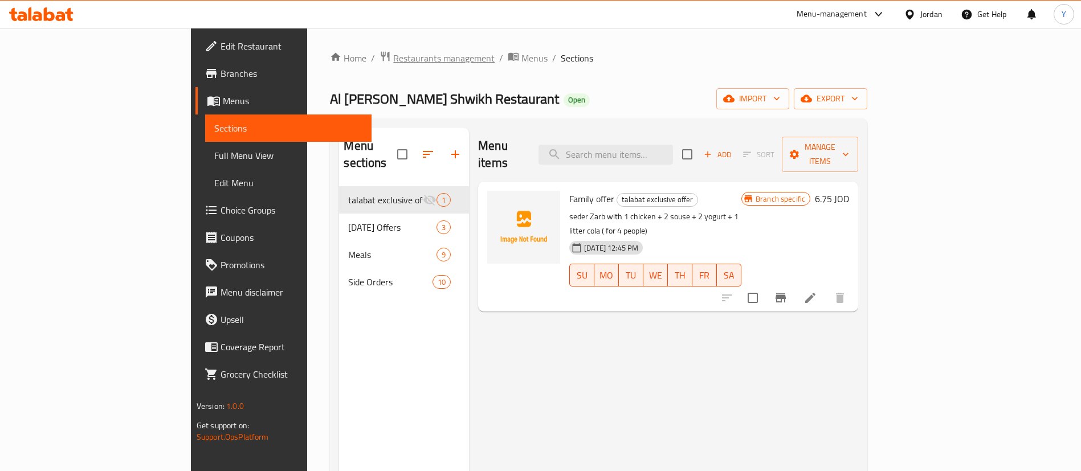
click at [393, 57] on span "Restaurants management" at bounding box center [443, 58] width 101 height 14
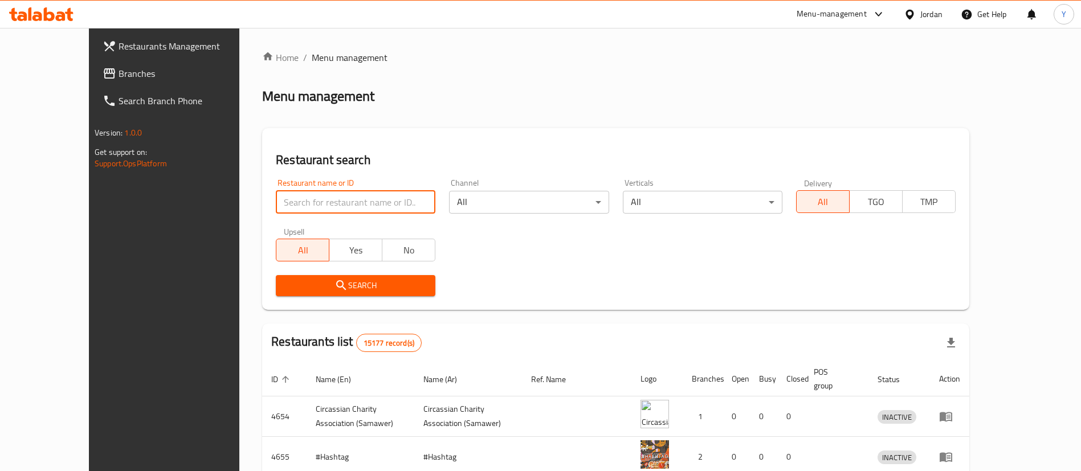
click at [310, 197] on input "search" at bounding box center [355, 202] width 159 height 23
type input "ِAdnan"
click button "Search" at bounding box center [355, 285] width 159 height 21
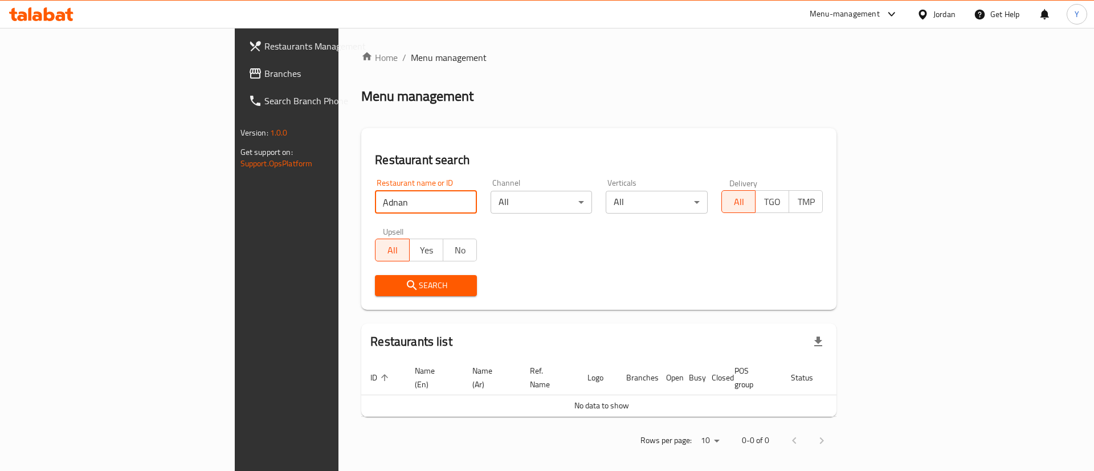
drag, startPoint x: 294, startPoint y: 202, endPoint x: 173, endPoint y: 189, distance: 122.1
click at [235, 189] on div "Restaurants Management Branches Search Branch Phone Version: 1.0.0 Get support …" at bounding box center [547, 253] width 625 height 451
click at [264, 67] on span "Branches" at bounding box center [336, 74] width 144 height 14
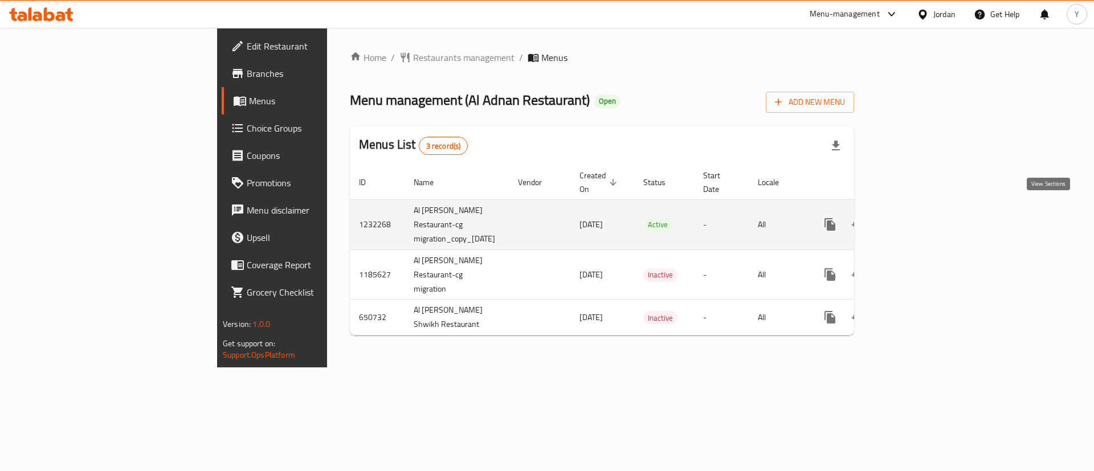
click at [917, 219] on icon "enhanced table" at bounding box center [912, 224] width 10 height 10
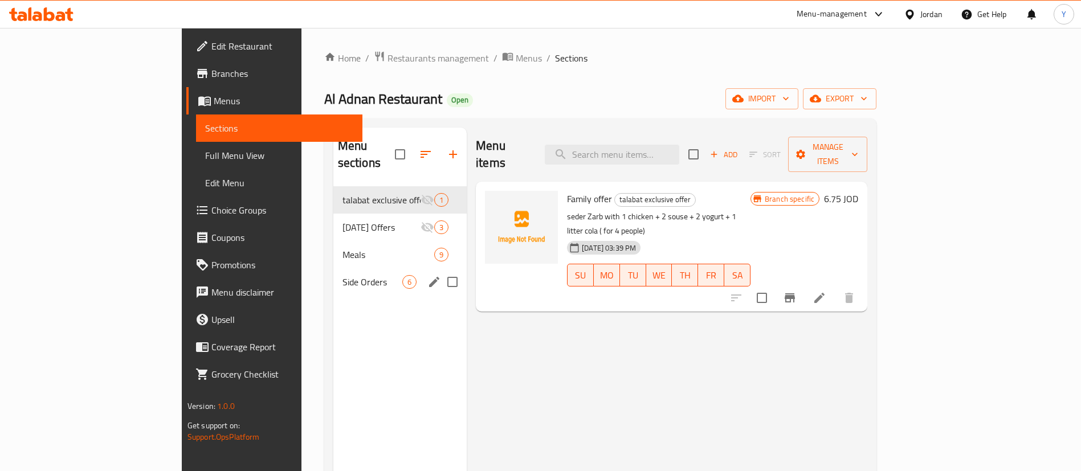
click at [342, 248] on span "Meals" at bounding box center [388, 255] width 92 height 14
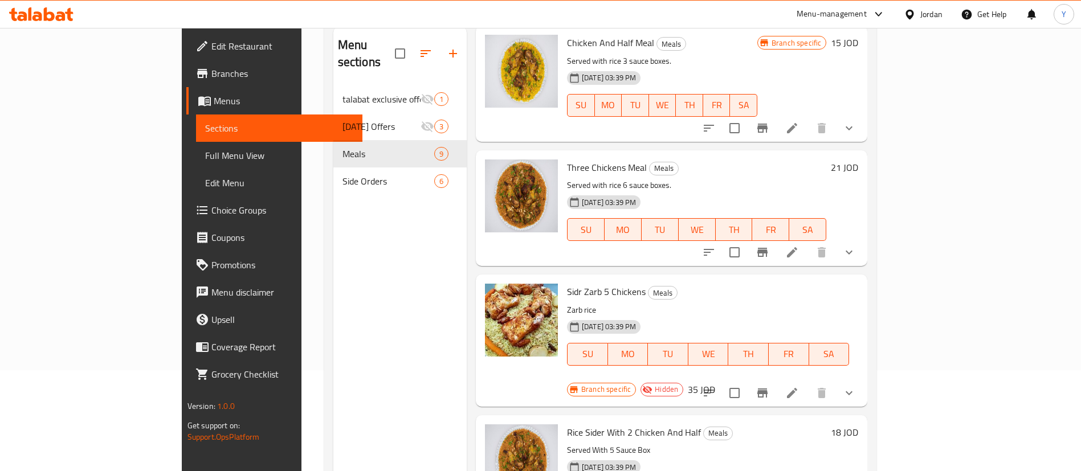
scroll to position [159, 0]
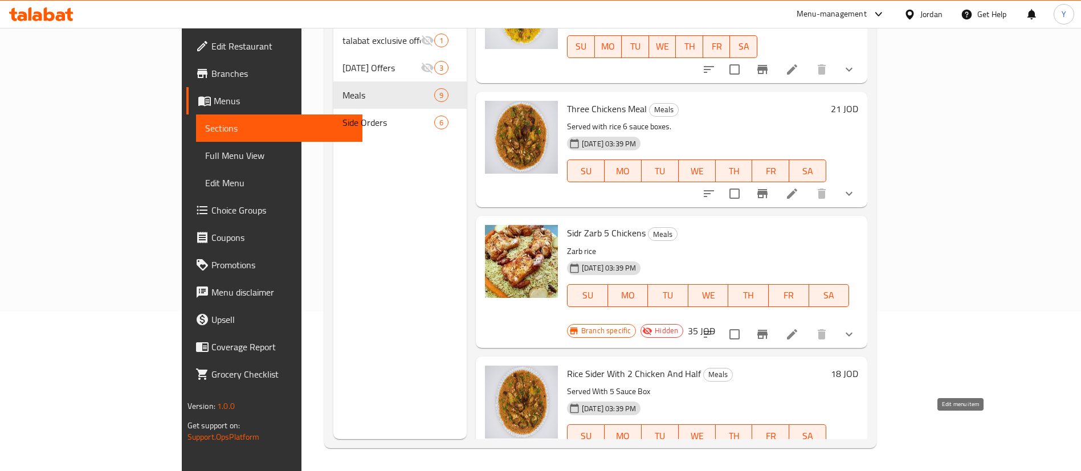
click at [797, 453] on icon at bounding box center [792, 458] width 10 height 10
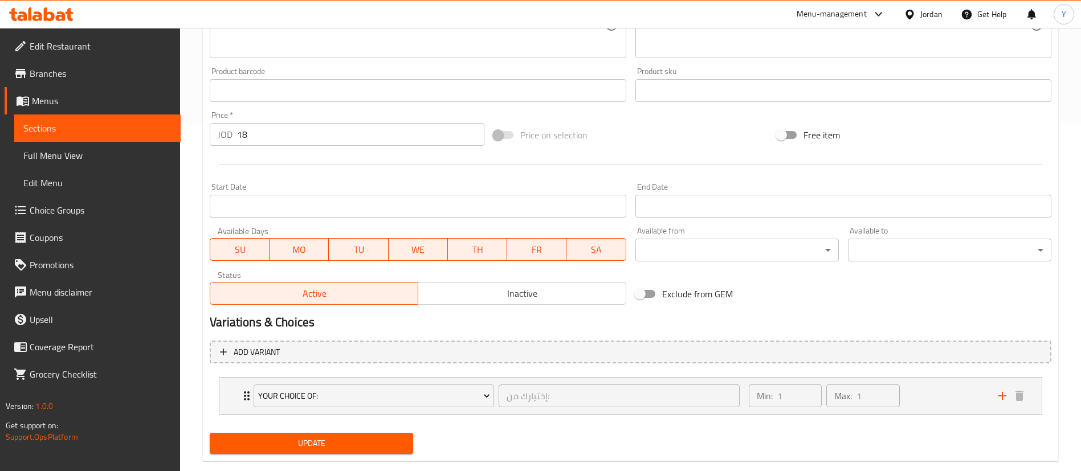
scroll to position [369, 0]
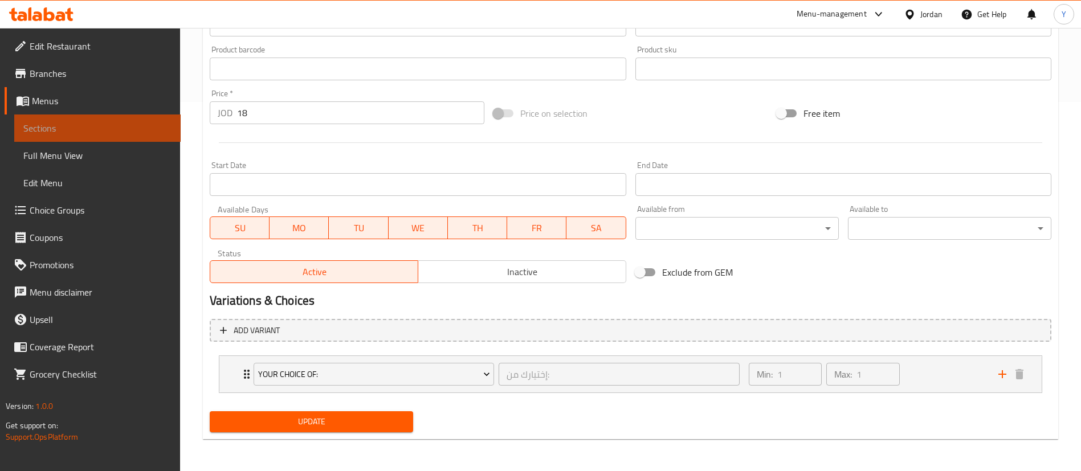
click at [129, 126] on span "Sections" at bounding box center [97, 128] width 148 height 14
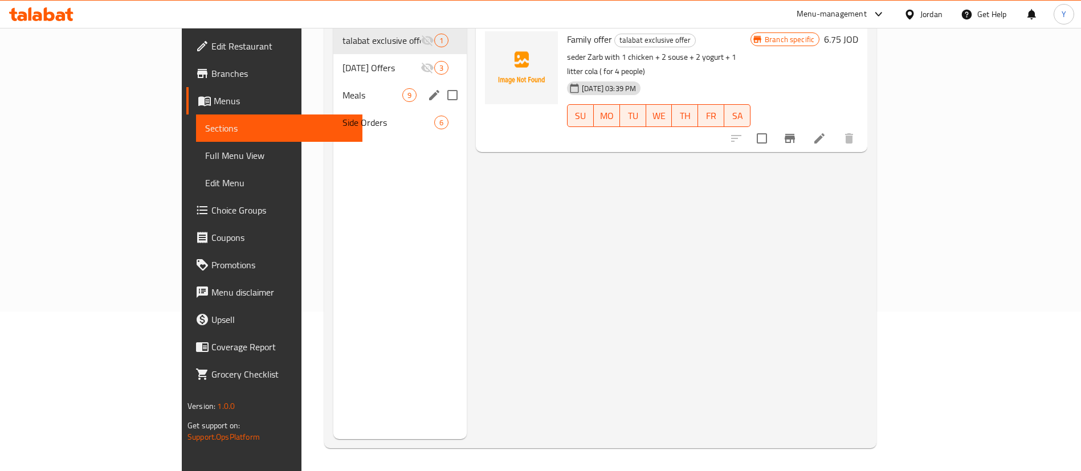
click at [342, 88] on span "Meals" at bounding box center [372, 95] width 60 height 14
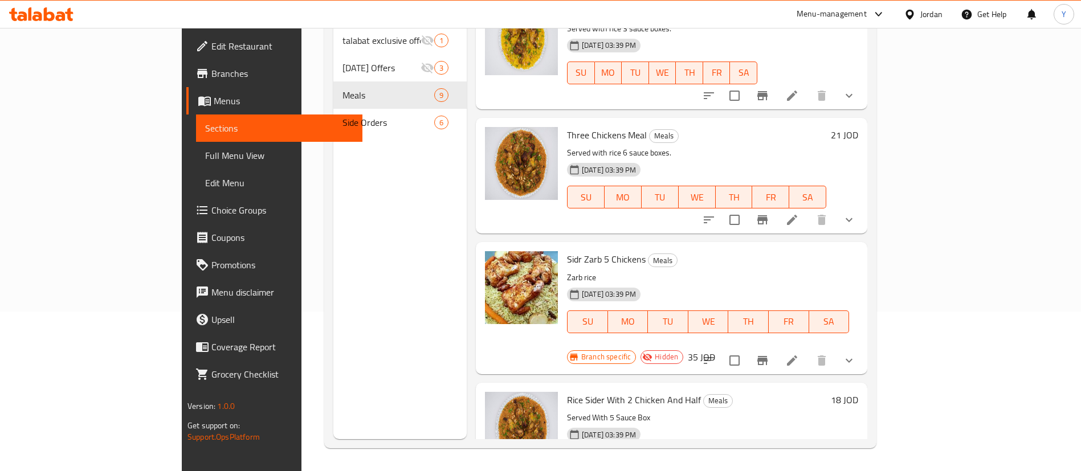
scroll to position [677, 0]
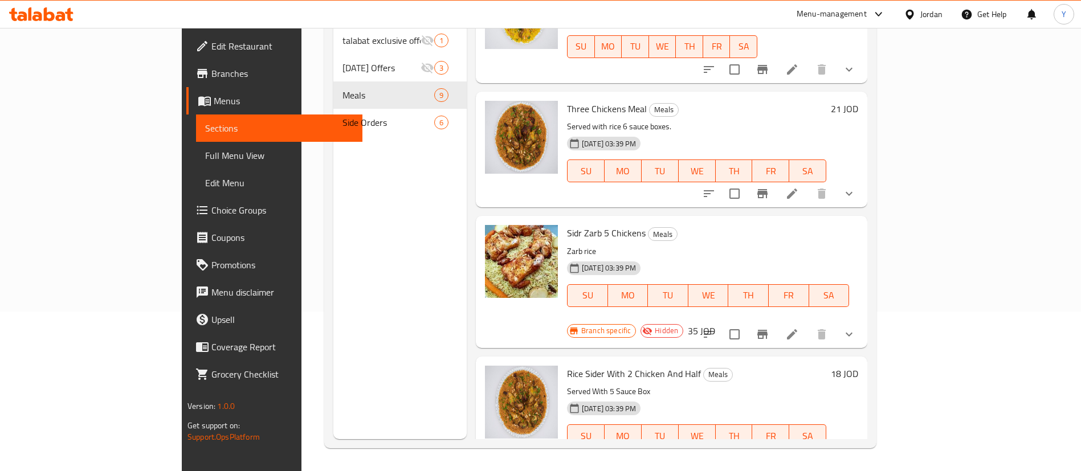
click at [769, 452] on icon "Branch-specific-item" at bounding box center [762, 459] width 14 height 14
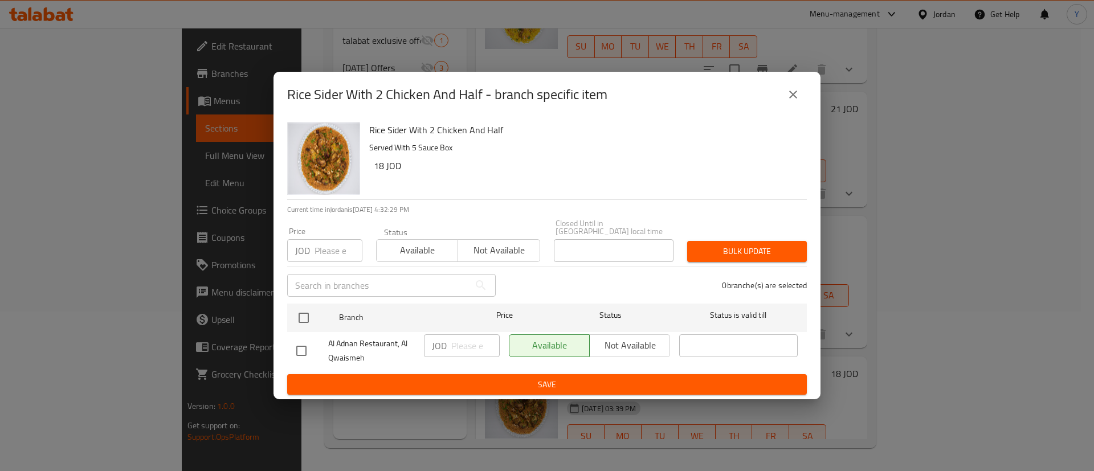
drag, startPoint x: 297, startPoint y: 346, endPoint x: 403, endPoint y: 345, distance: 105.4
click at [297, 346] on input "checkbox" at bounding box center [301, 351] width 24 height 24
checkbox input "true"
click at [469, 341] on input "number" at bounding box center [475, 345] width 48 height 23
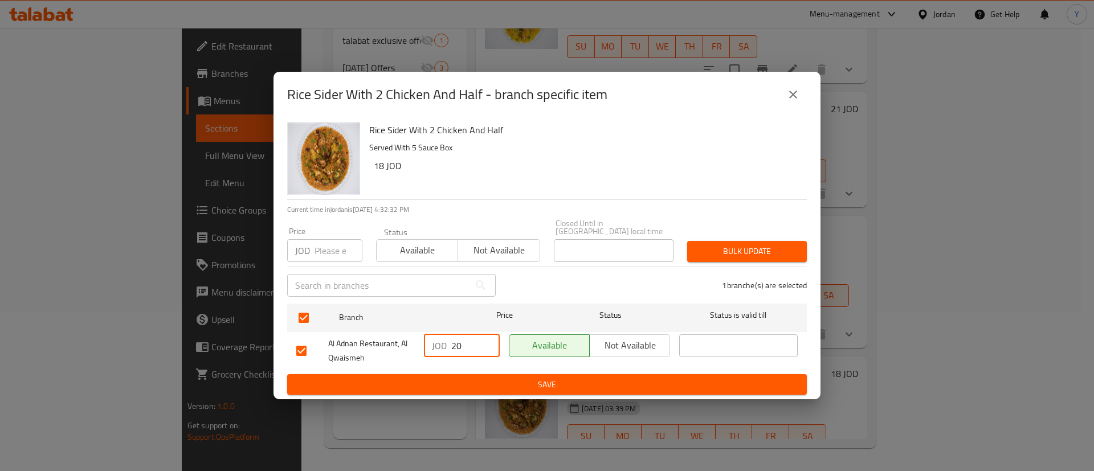
type input "20"
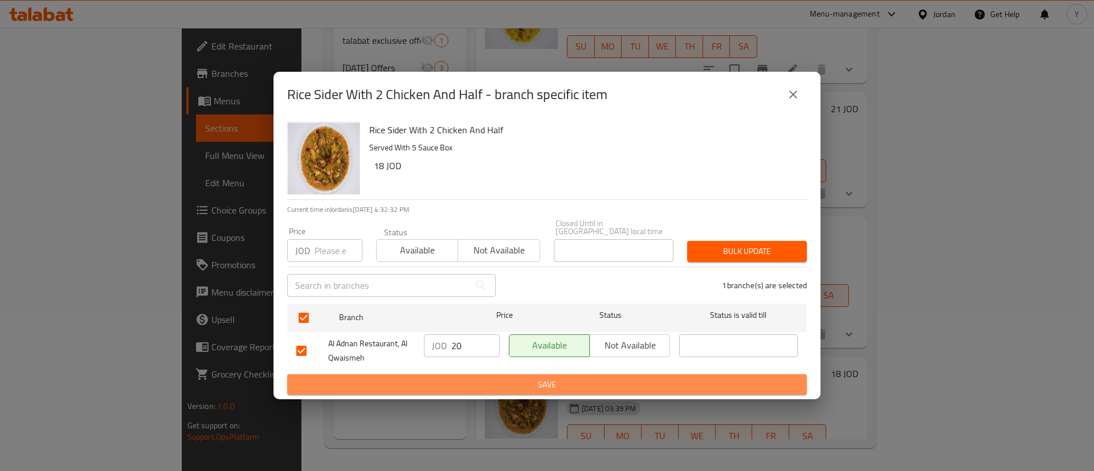
drag, startPoint x: 544, startPoint y: 381, endPoint x: 555, endPoint y: 375, distance: 12.2
click at [545, 381] on span "Save" at bounding box center [546, 385] width 501 height 14
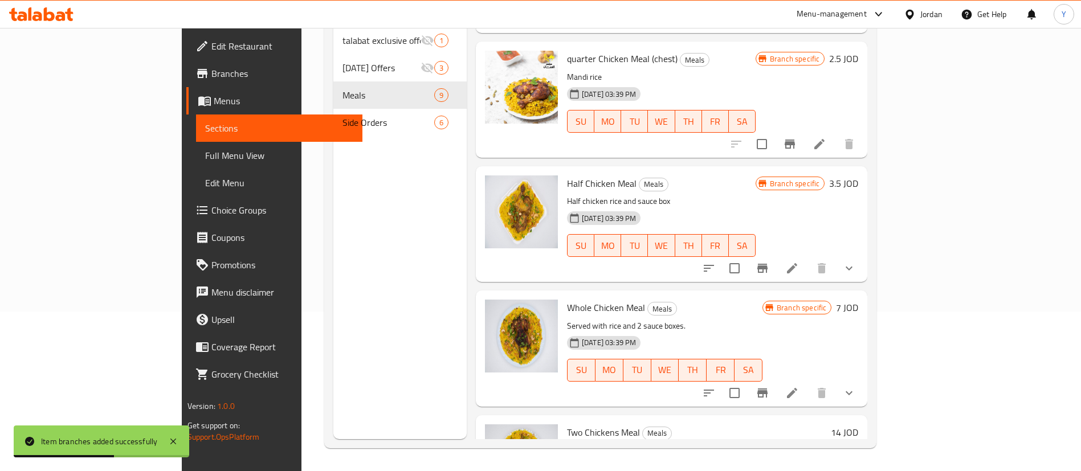
scroll to position [79, 0]
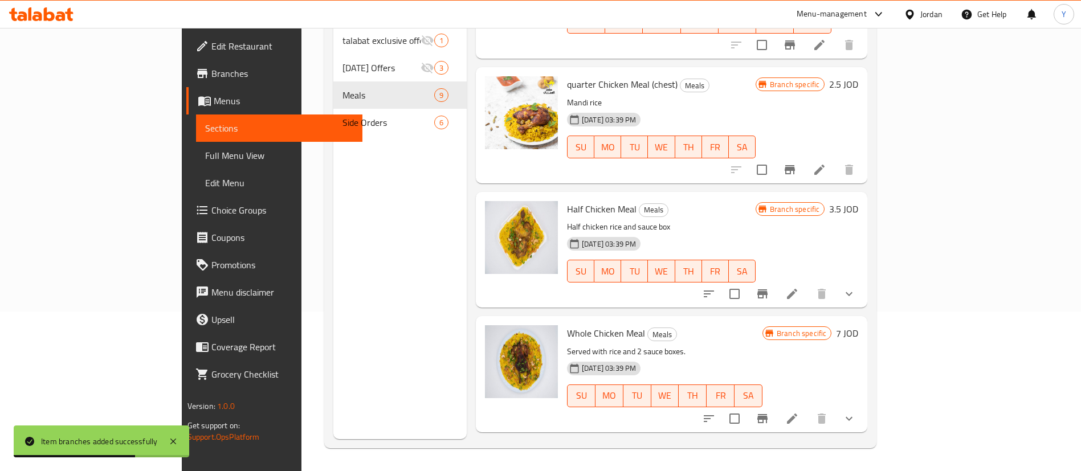
click at [808, 284] on li at bounding box center [792, 294] width 32 height 21
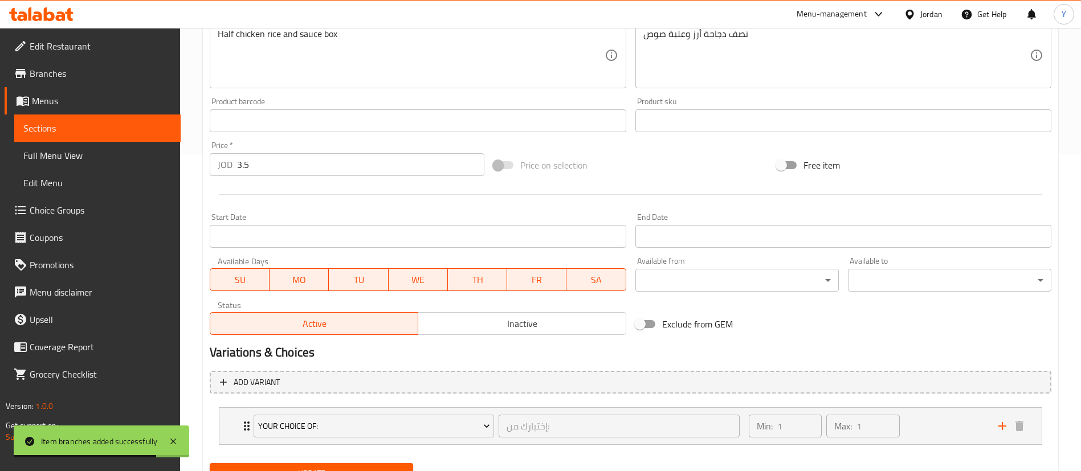
scroll to position [369, 0]
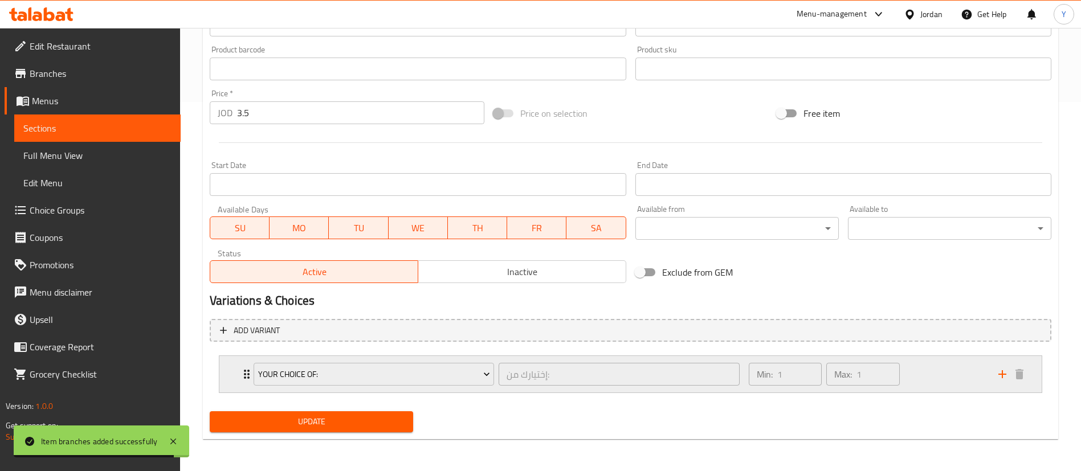
click at [942, 377] on div "Min: 1 ​ Max: 1 ​" at bounding box center [866, 374] width 249 height 36
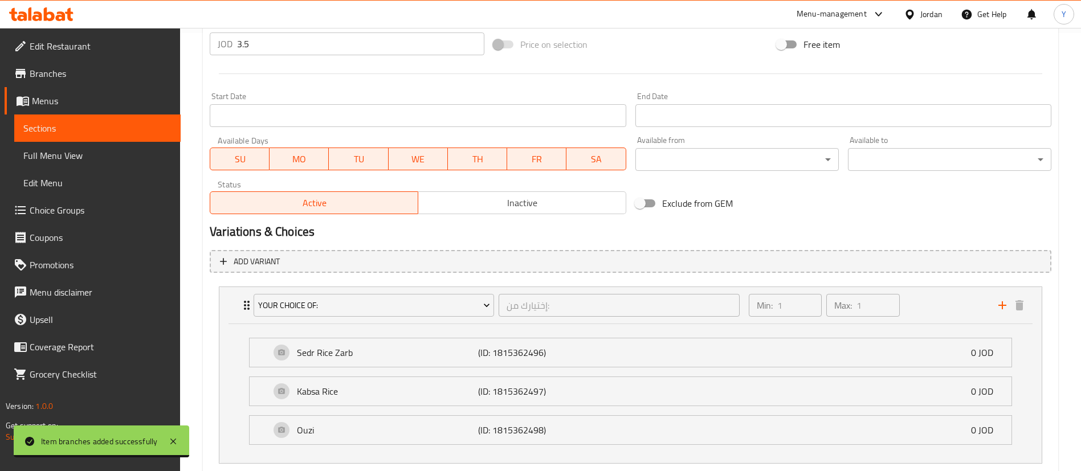
scroll to position [509, 0]
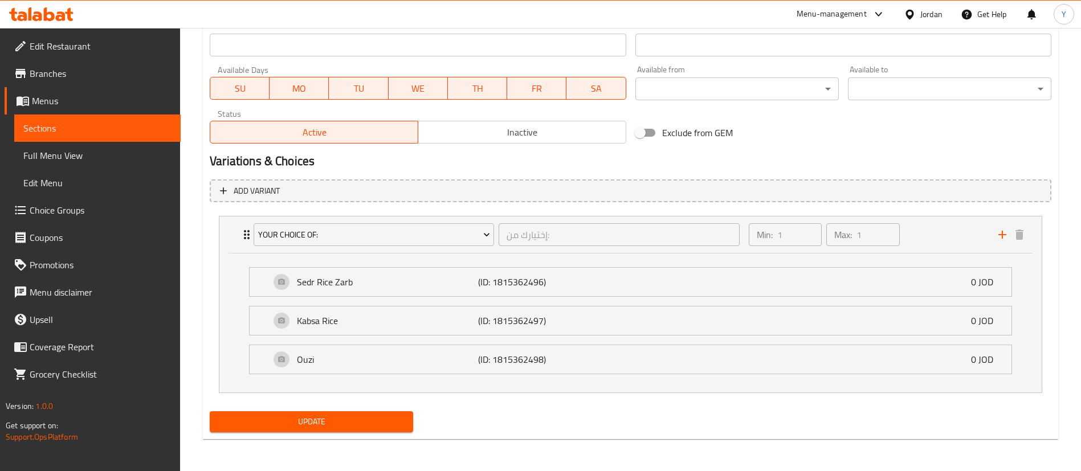
click at [66, 129] on span "Sections" at bounding box center [97, 128] width 148 height 14
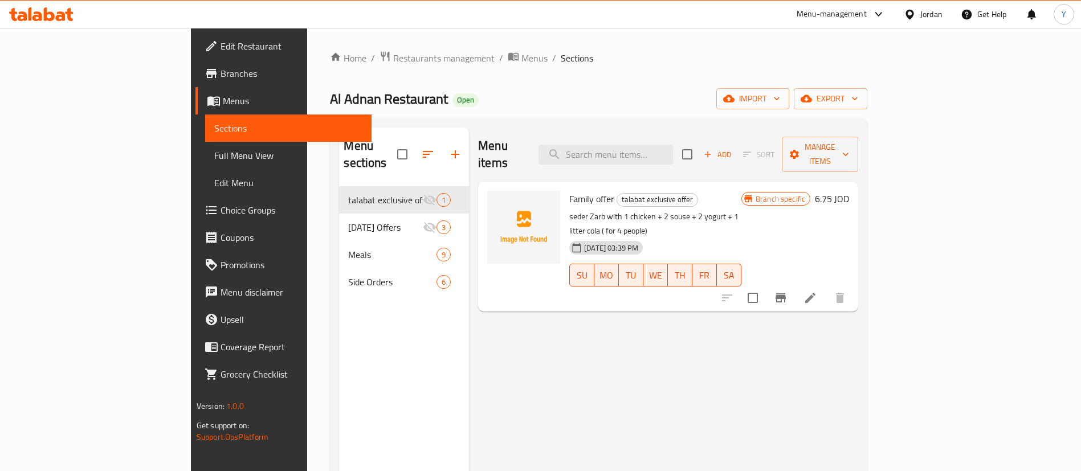
click at [220, 208] on span "Choice Groups" at bounding box center [291, 210] width 142 height 14
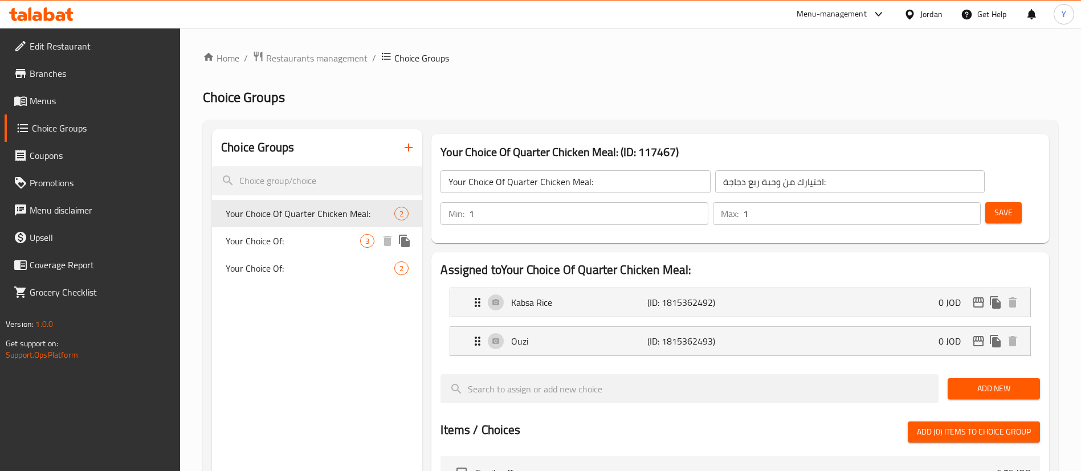
click at [274, 242] on span "Your Choice Of:" at bounding box center [293, 241] width 134 height 14
type input "Your Choice Of:"
type input "إختيارك من:"
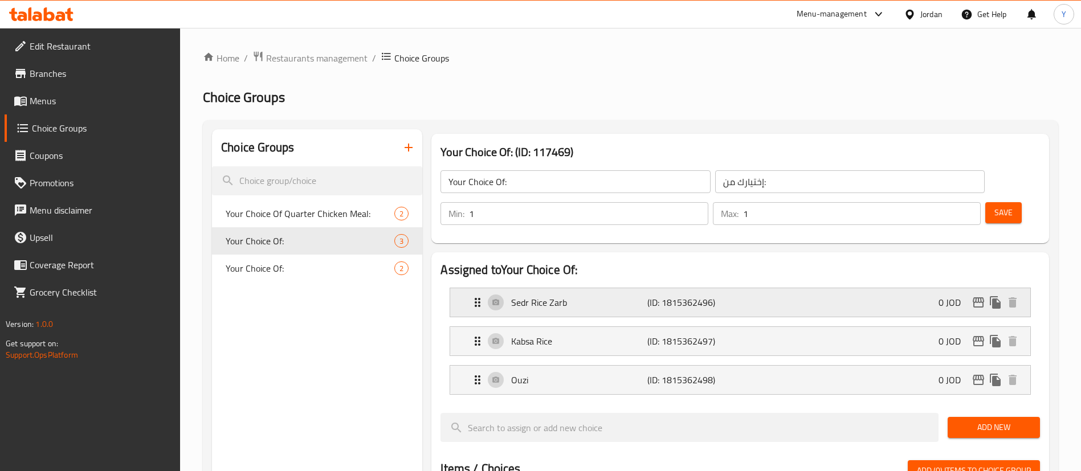
click at [611, 288] on div "Sedr Rice Zarb (ID: 1815362496) 0 JOD" at bounding box center [744, 302] width 546 height 28
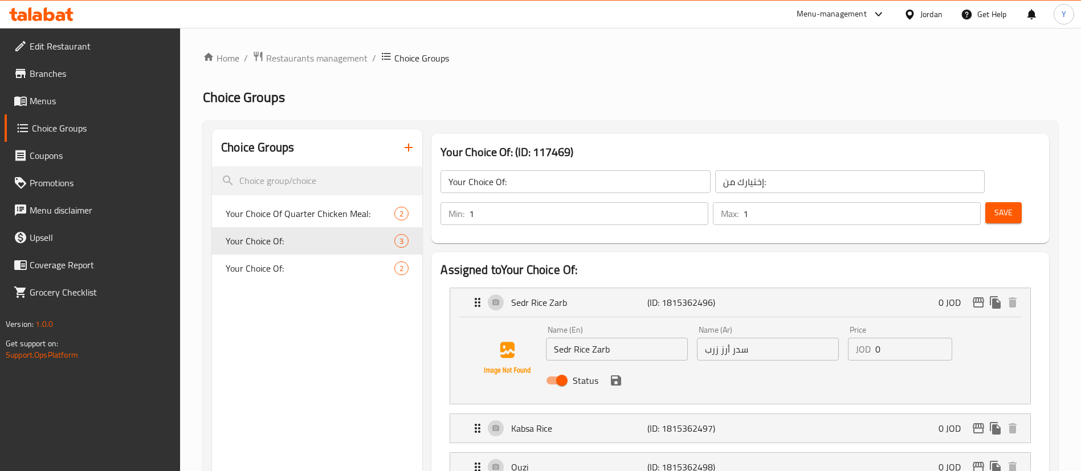
drag, startPoint x: 568, startPoint y: 321, endPoint x: 497, endPoint y: 319, distance: 71.2
click at [497, 320] on div "Name (En) Sedr Rice Zarb Name (En) Name (Ar) سدر أرز زرب Name (Ar) Price JOD 0 …" at bounding box center [739, 358] width 543 height 77
click at [638, 338] on input "Rice Zarb" at bounding box center [617, 349] width 142 height 23
type input "Rice Zarb Meal"
drag, startPoint x: 729, startPoint y: 318, endPoint x: 788, endPoint y: 320, distance: 59.8
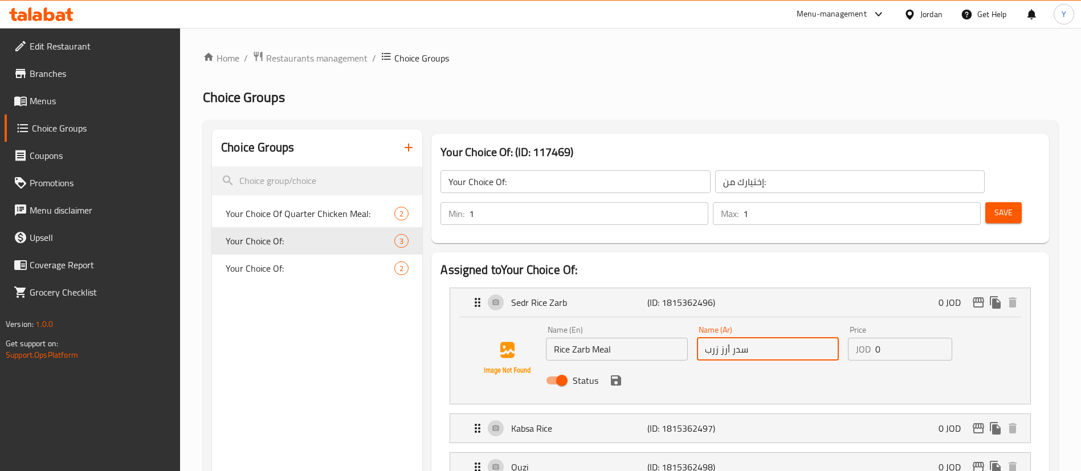
click at [788, 338] on input "سدر أرز زرب" at bounding box center [768, 349] width 142 height 23
click at [707, 338] on input "أرز زرب" at bounding box center [768, 349] width 142 height 23
click at [702, 338] on input "أرز زرب" at bounding box center [768, 349] width 142 height 23
click at [734, 422] on p "(ID: 1815362497)" at bounding box center [692, 429] width 91 height 14
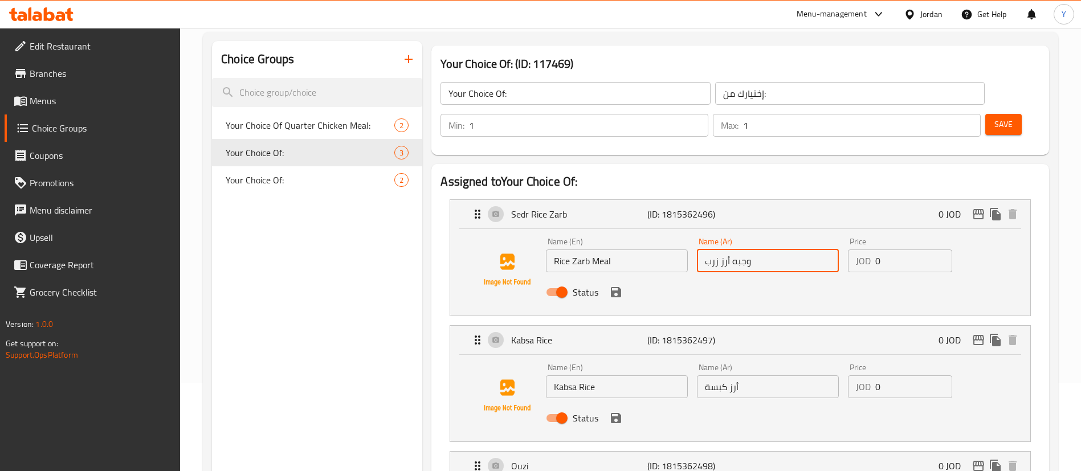
scroll to position [171, 0]
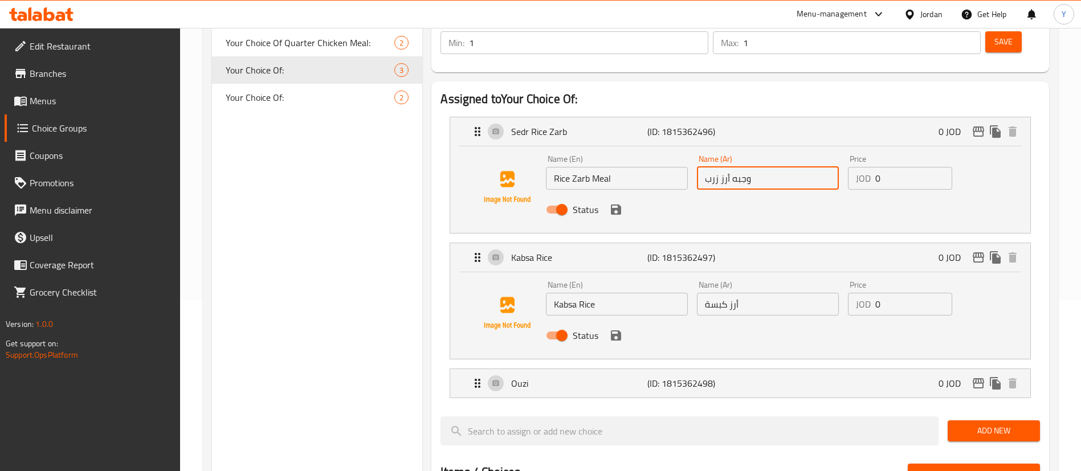
type input "وجبه أرز زرب"
click at [633, 293] on input "Kabsa Rice" at bounding box center [617, 304] width 142 height 23
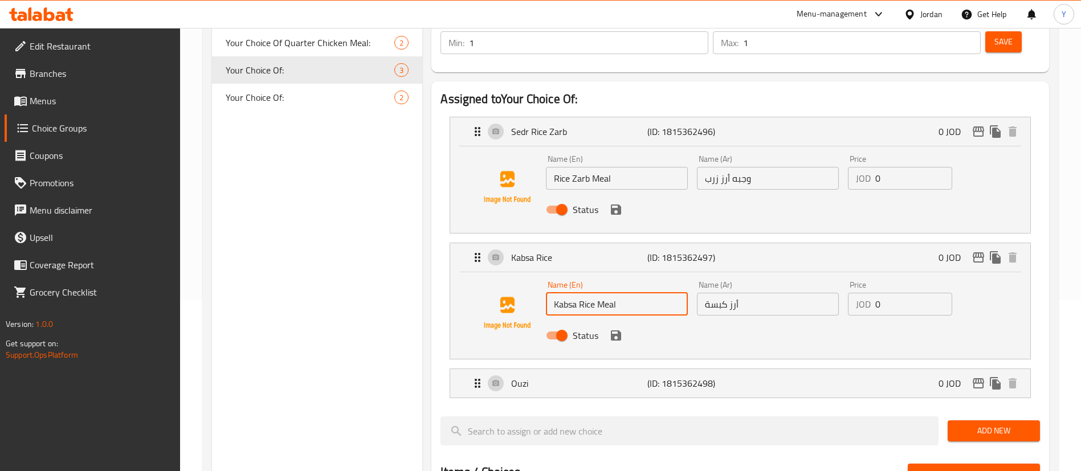
type input "Kabsa Rice Meal"
click at [748, 293] on input "أرز كبسة" at bounding box center [768, 304] width 142 height 23
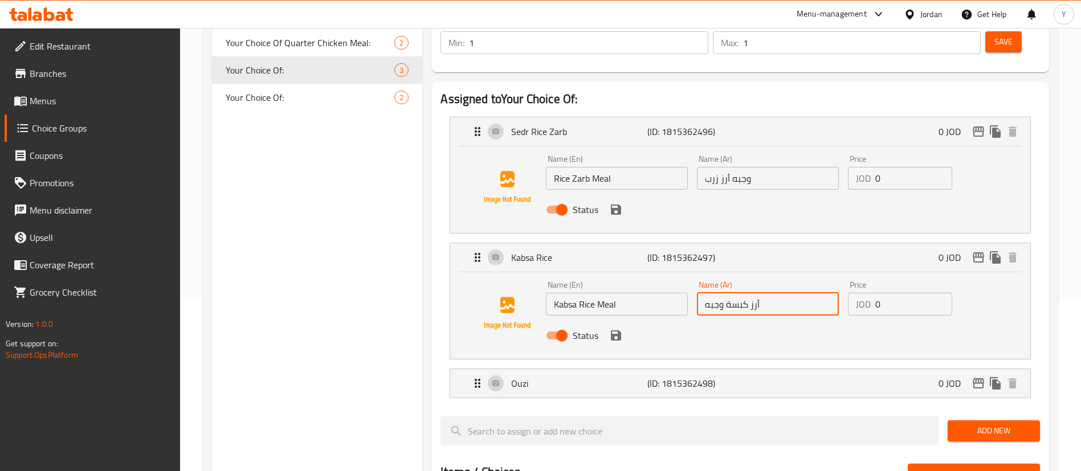
click at [617, 204] on icon "save" at bounding box center [616, 209] width 10 height 10
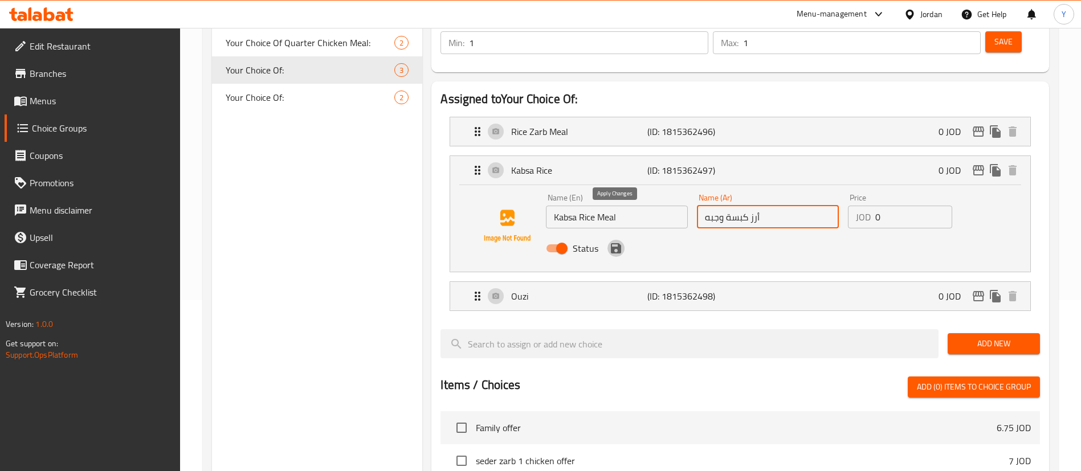
click at [615, 243] on icon "save" at bounding box center [616, 248] width 10 height 10
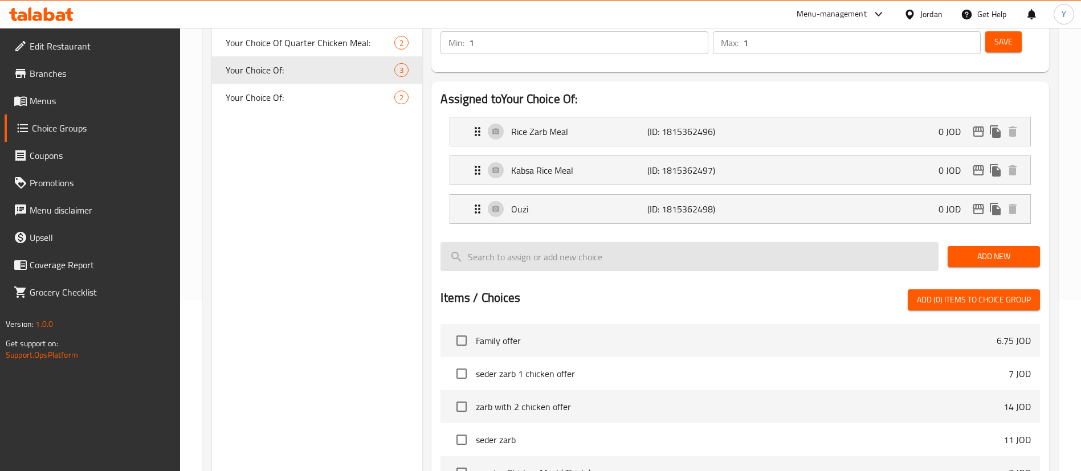
type input "أرز كبسة وجبه"
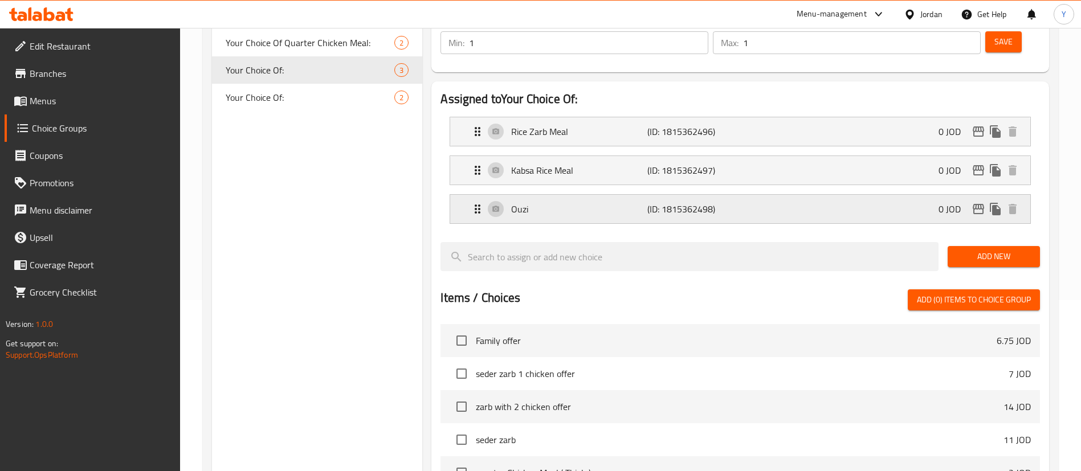
click at [637, 202] on p "Ouzi" at bounding box center [579, 209] width 136 height 14
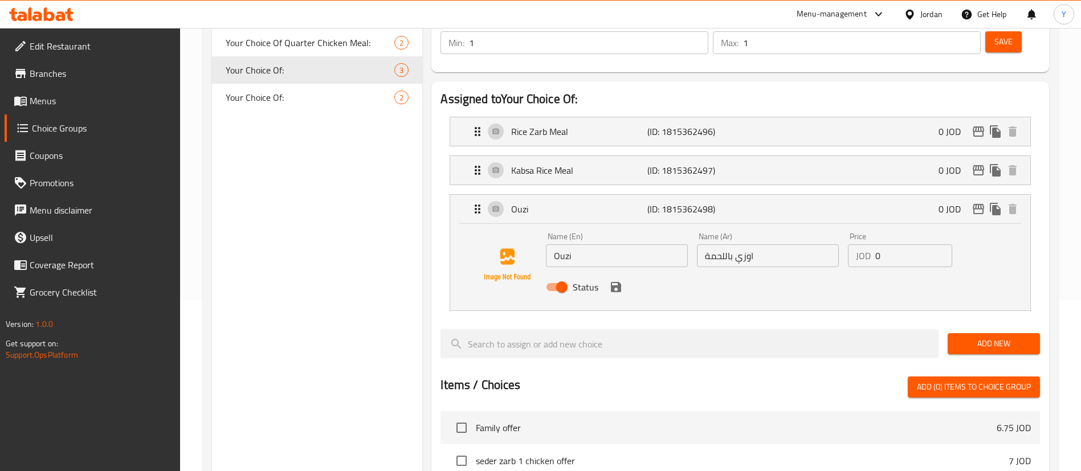
click at [628, 244] on input "Ouzi" at bounding box center [617, 255] width 142 height 23
type input "Ouzi Meal"
click at [823, 244] on input "اوزي باللحمة" at bounding box center [768, 255] width 142 height 23
click at [613, 282] on icon "save" at bounding box center [616, 287] width 10 height 10
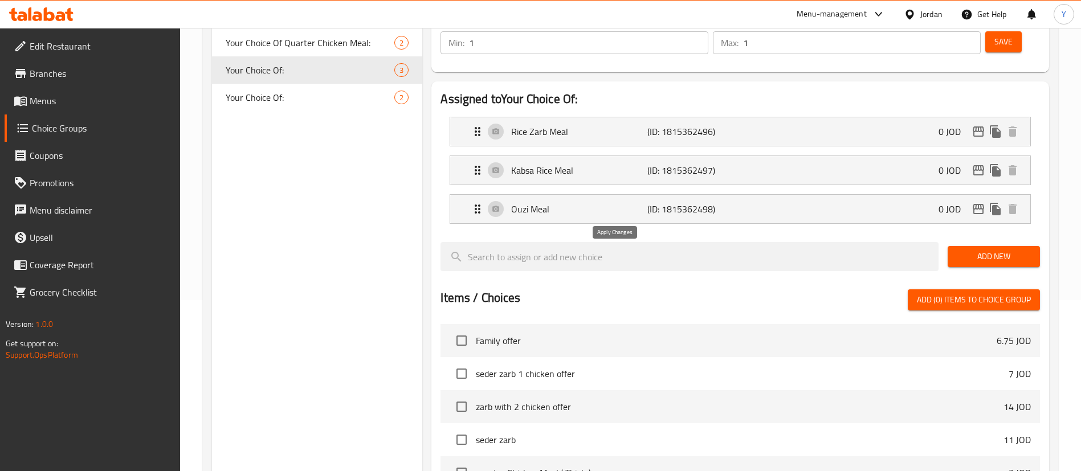
type input "اوزي باللحمة وجبه"
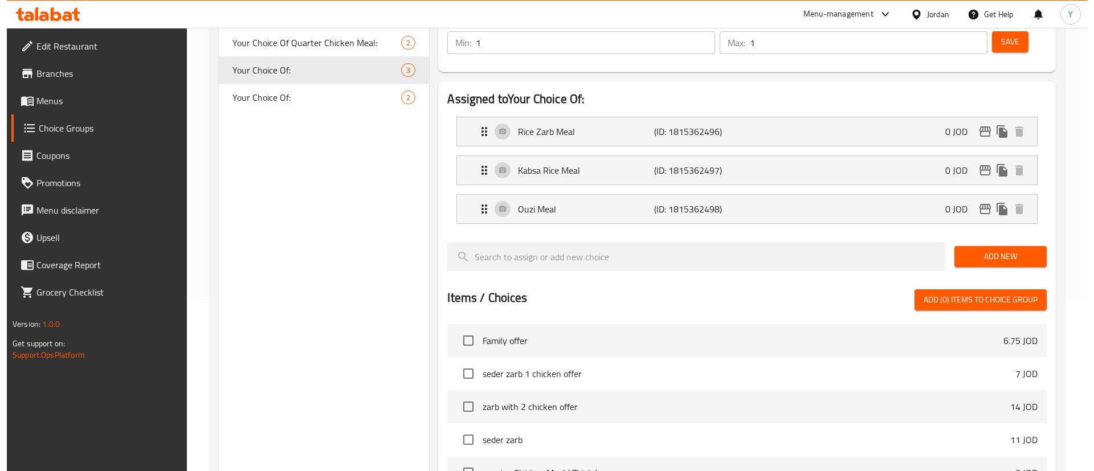
scroll to position [0, 0]
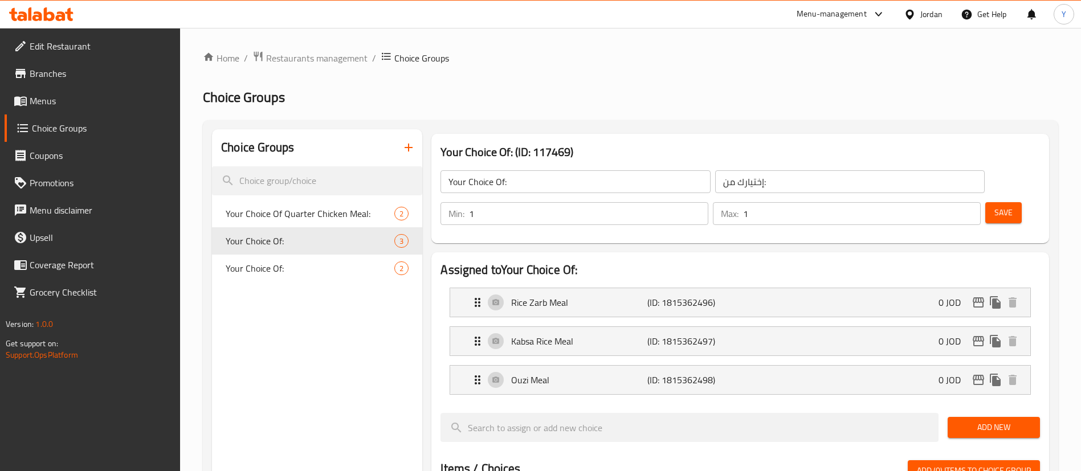
click at [994, 206] on span "Save" at bounding box center [1003, 213] width 18 height 14
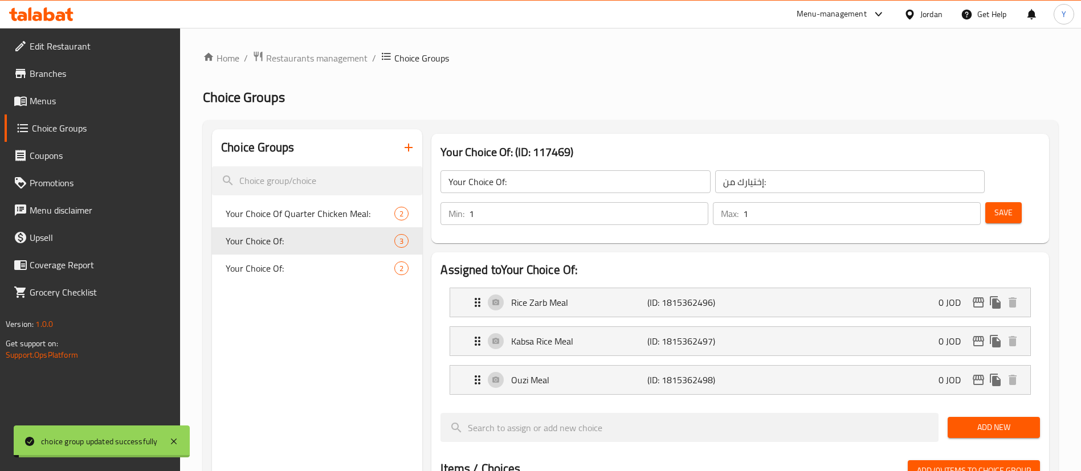
click at [994, 206] on span "Save" at bounding box center [1003, 213] width 18 height 14
click at [38, 101] on span "Menus" at bounding box center [101, 101] width 142 height 14
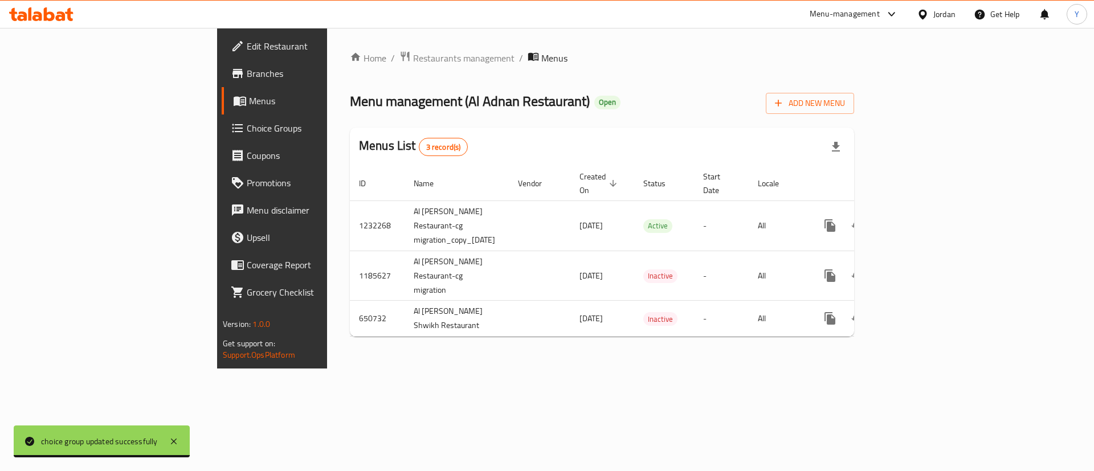
click at [58, 20] on icon at bounding box center [61, 16] width 10 height 10
